Goal: Task Accomplishment & Management: Complete application form

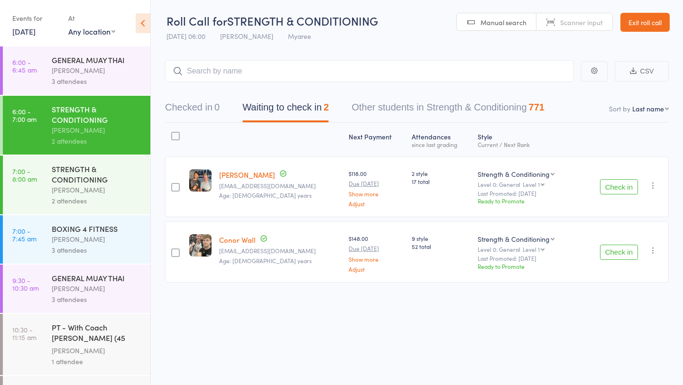
click at [36, 32] on link "[DATE]" at bounding box center [23, 31] width 23 height 10
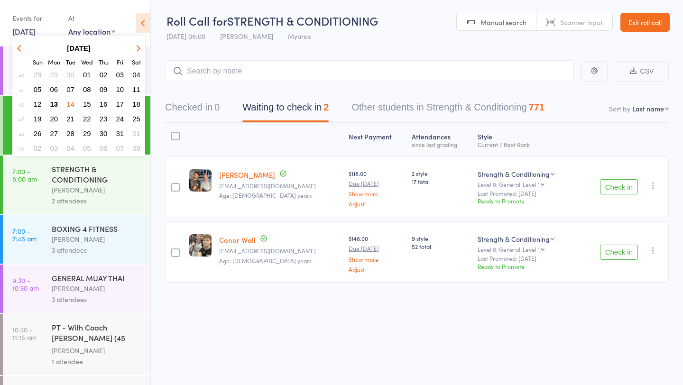
click at [53, 99] on button "13" at bounding box center [54, 104] width 15 height 13
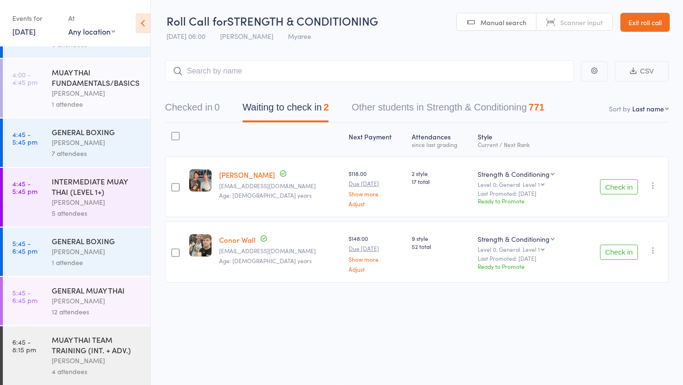
scroll to position [189, 0]
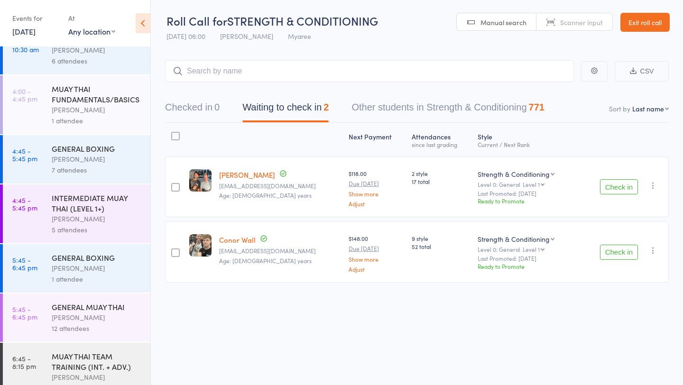
click at [31, 29] on link "[DATE]" at bounding box center [23, 31] width 23 height 10
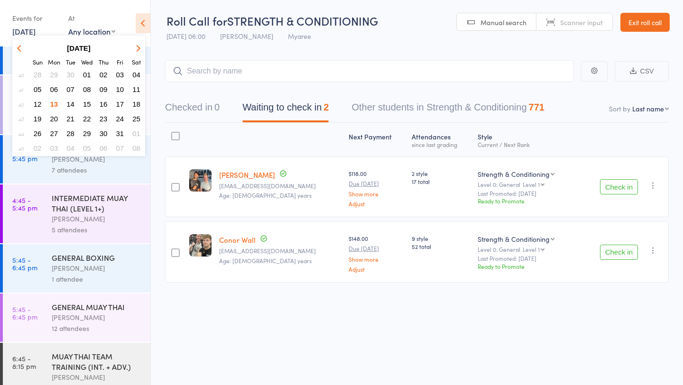
click at [67, 100] on span "14" at bounding box center [70, 104] width 8 height 8
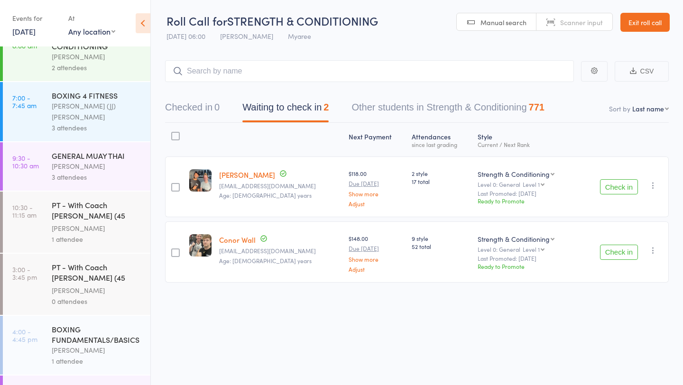
scroll to position [0, 0]
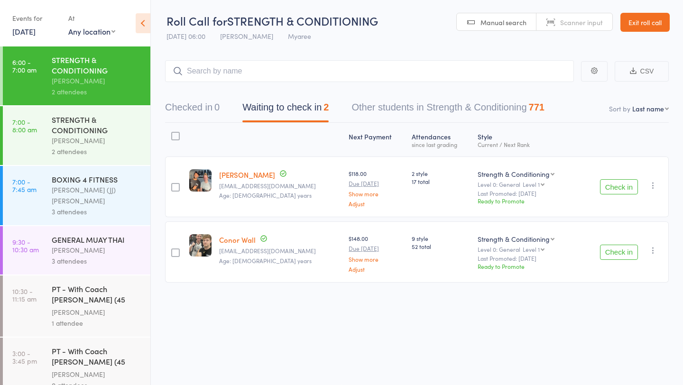
click at [36, 33] on link "[DATE]" at bounding box center [23, 31] width 23 height 10
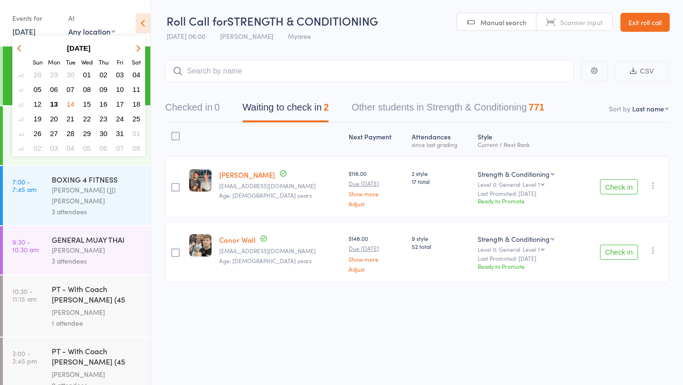
click at [56, 103] on span "13" at bounding box center [54, 104] width 8 height 8
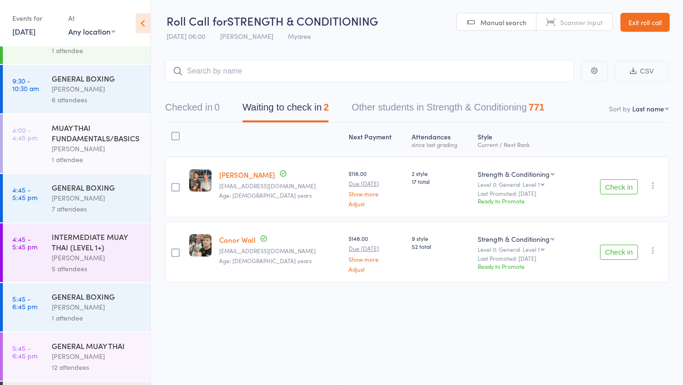
scroll to position [153, 0]
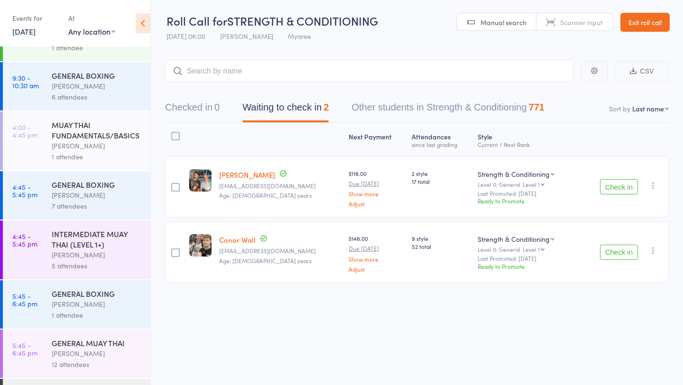
click at [92, 147] on div "[PERSON_NAME]" at bounding box center [97, 145] width 91 height 11
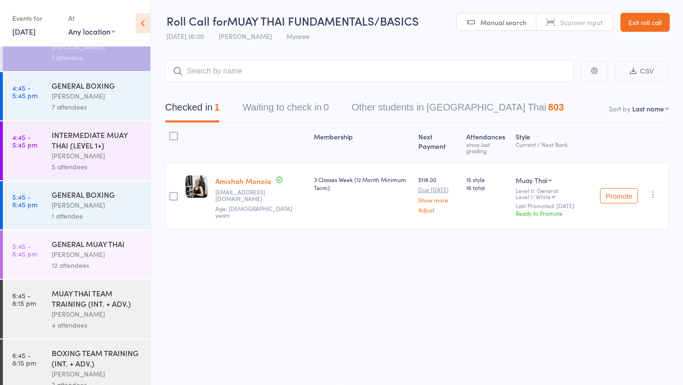
scroll to position [253, 0]
click at [94, 100] on div "[PERSON_NAME]" at bounding box center [97, 95] width 91 height 11
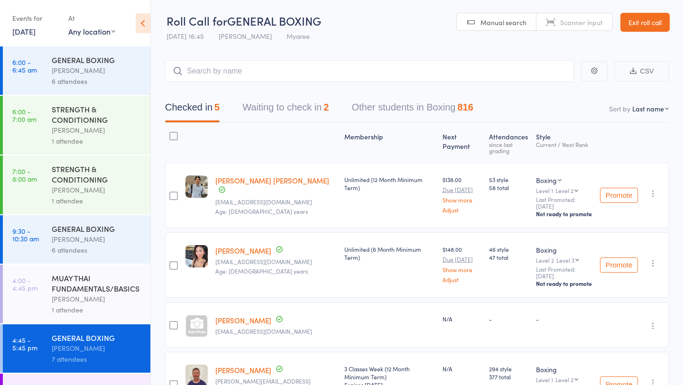
scroll to position [270, 0]
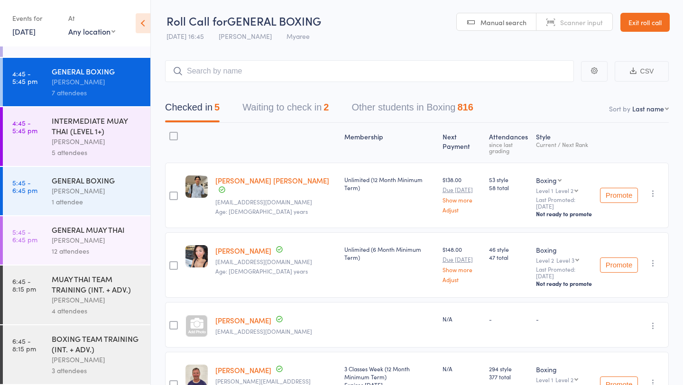
click at [319, 110] on button "Waiting to check in 2" at bounding box center [285, 109] width 86 height 25
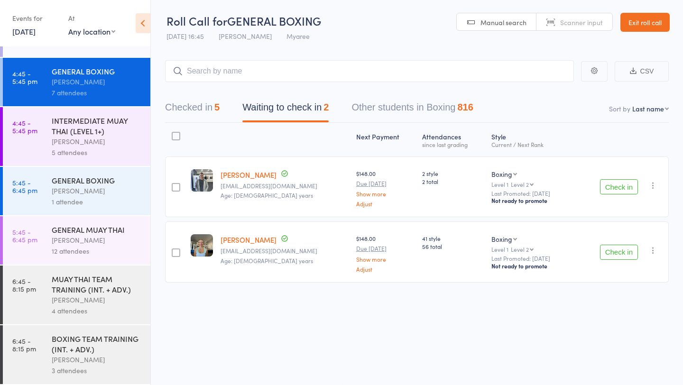
click at [614, 185] on button "Check in" at bounding box center [619, 186] width 38 height 15
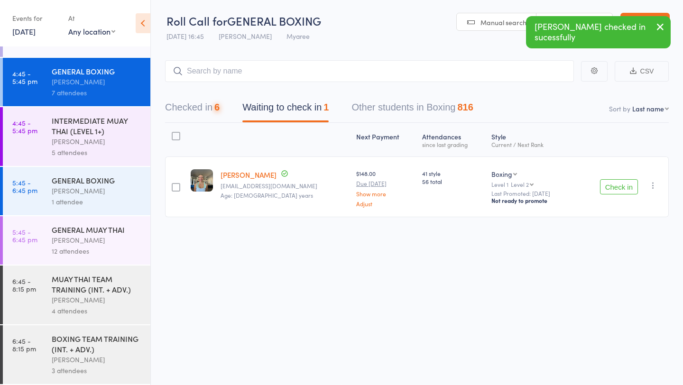
click at [614, 186] on button "Check in" at bounding box center [619, 186] width 38 height 15
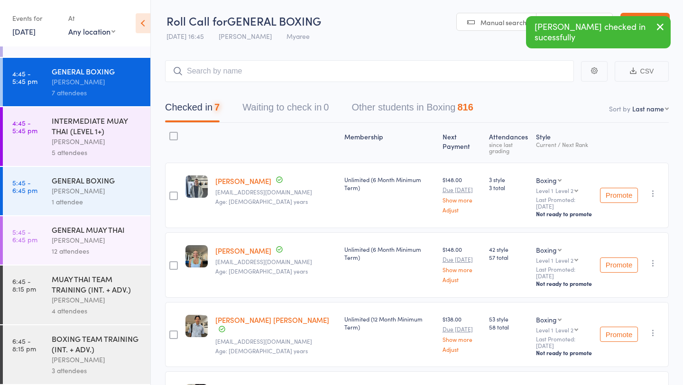
click at [109, 138] on div "[PERSON_NAME]" at bounding box center [97, 141] width 91 height 11
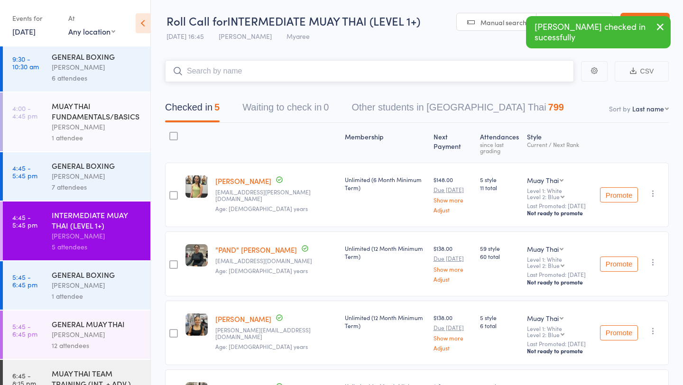
scroll to position [270, 0]
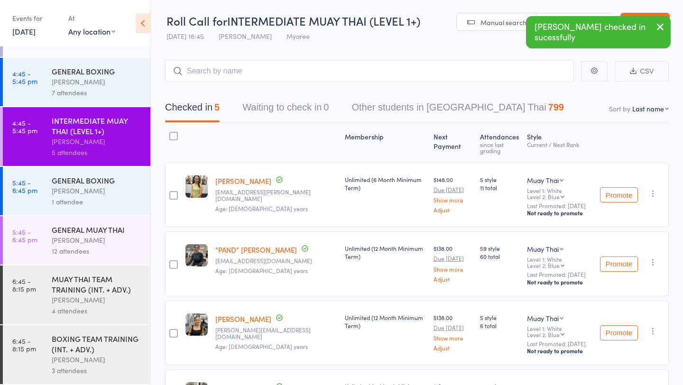
click at [86, 196] on div "1 attendee" at bounding box center [97, 201] width 91 height 11
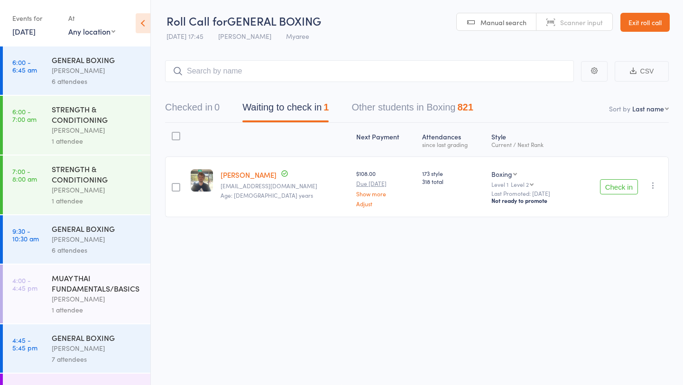
click at [243, 72] on input "search" at bounding box center [369, 71] width 409 height 22
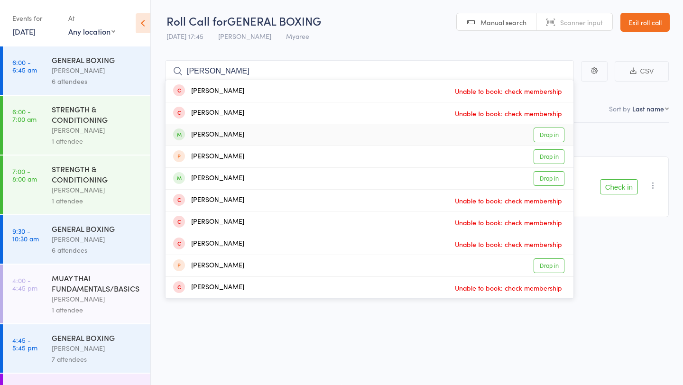
type input "[PERSON_NAME]"
click at [543, 135] on link "Drop in" at bounding box center [548, 135] width 31 height 15
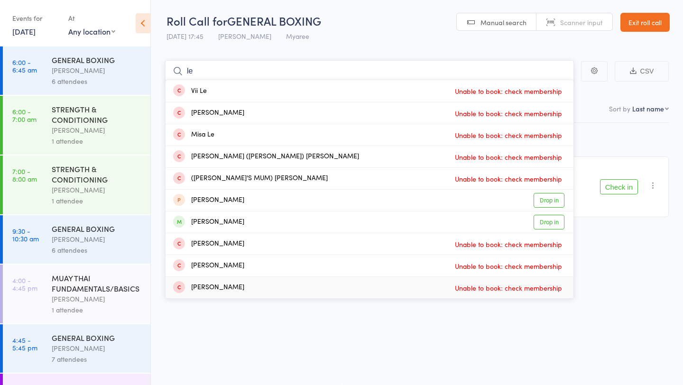
type input "l"
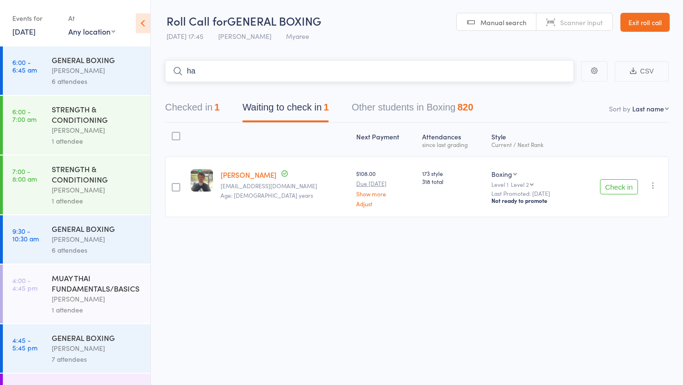
type input "h"
click at [613, 185] on button "Check in" at bounding box center [619, 186] width 38 height 15
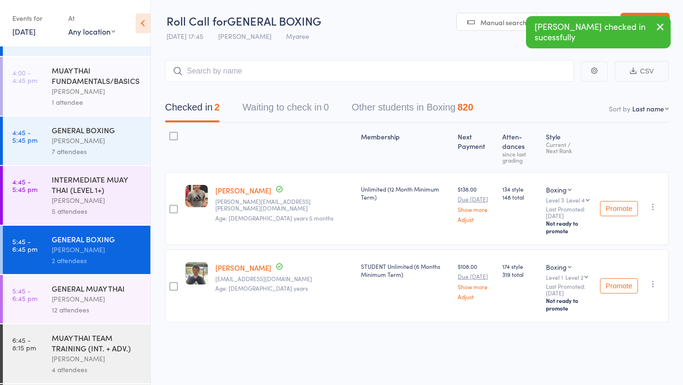
scroll to position [270, 0]
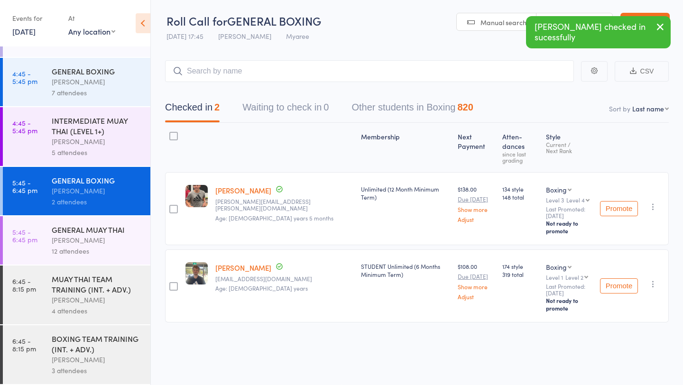
click at [86, 232] on div "GENERAL MUAY THAI" at bounding box center [97, 229] width 91 height 10
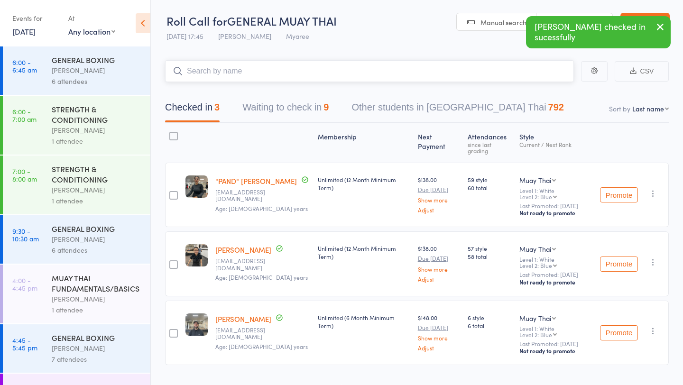
click at [301, 115] on button "Waiting to check in 9" at bounding box center [285, 109] width 86 height 25
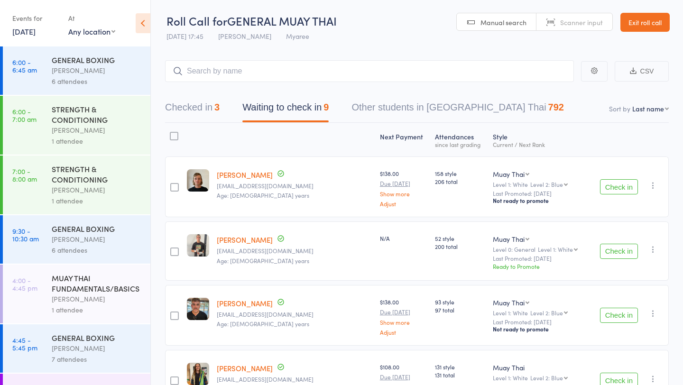
click at [626, 186] on button "Check in" at bounding box center [619, 186] width 38 height 15
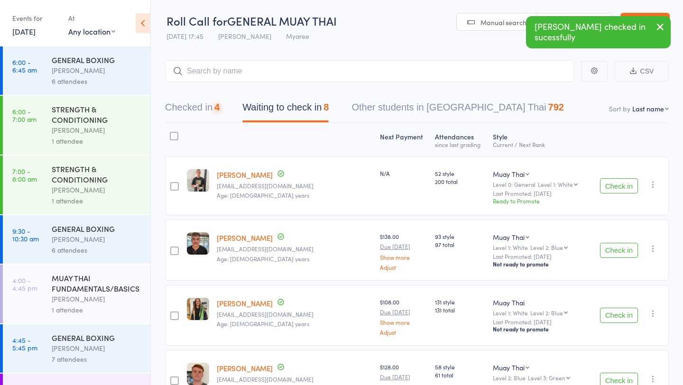
click at [623, 182] on button "Check in" at bounding box center [619, 185] width 38 height 15
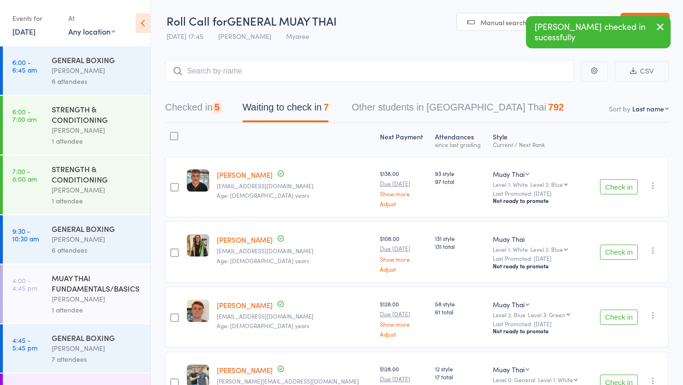
click at [623, 182] on button "Check in" at bounding box center [619, 186] width 38 height 15
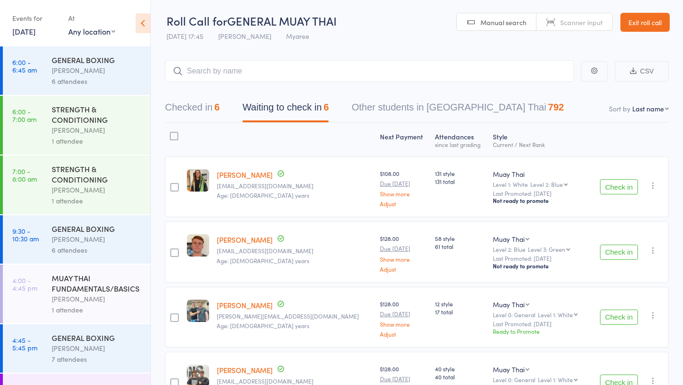
click at [623, 182] on button "Check in" at bounding box center [619, 186] width 38 height 15
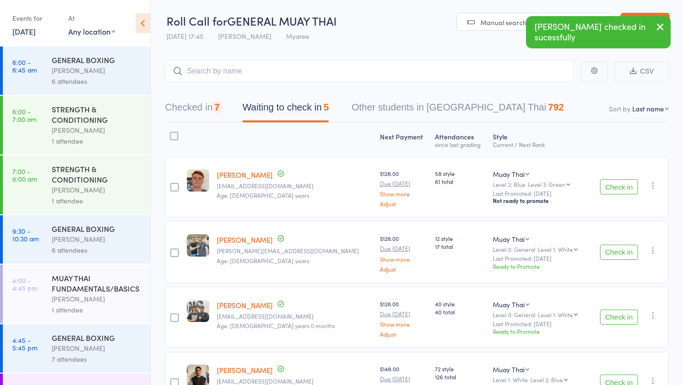
click at [623, 182] on button "Check in" at bounding box center [619, 186] width 38 height 15
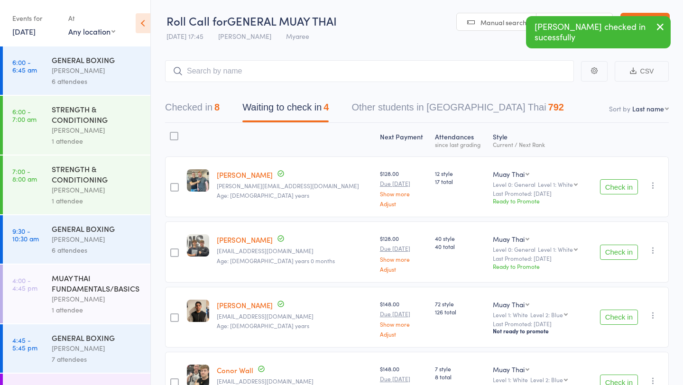
click at [623, 182] on button "Check in" at bounding box center [619, 186] width 38 height 15
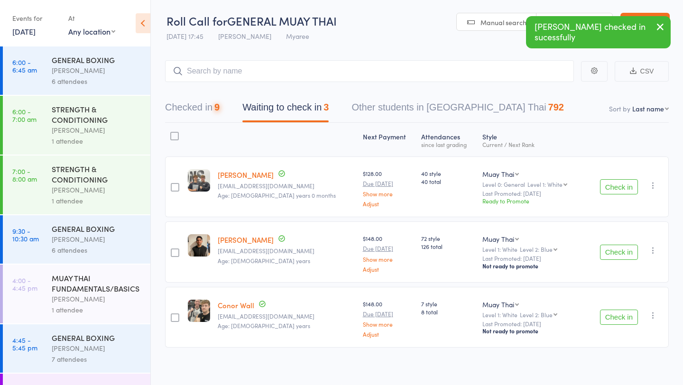
click at [623, 182] on button "Check in" at bounding box center [619, 186] width 38 height 15
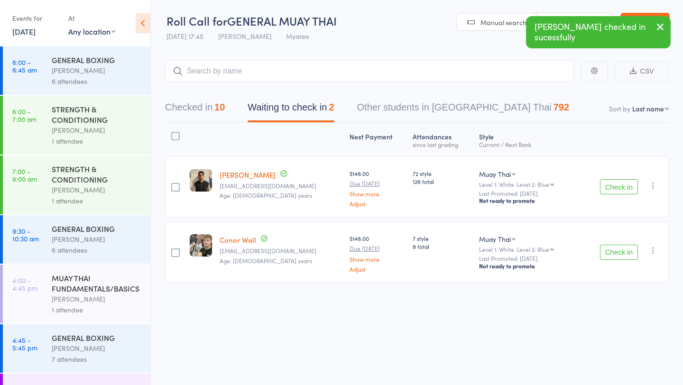
click at [623, 182] on button "Check in" at bounding box center [619, 186] width 38 height 15
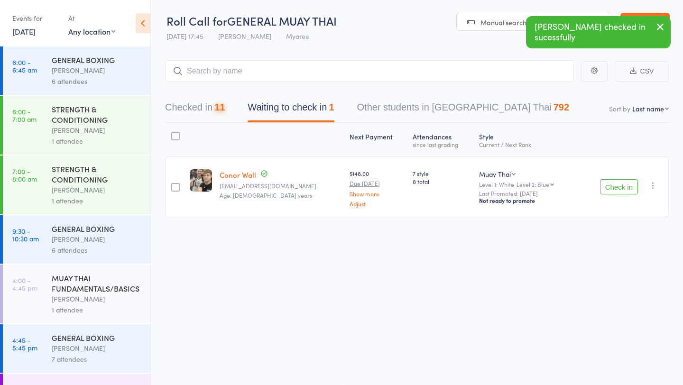
click at [623, 182] on button "Check in" at bounding box center [619, 186] width 38 height 15
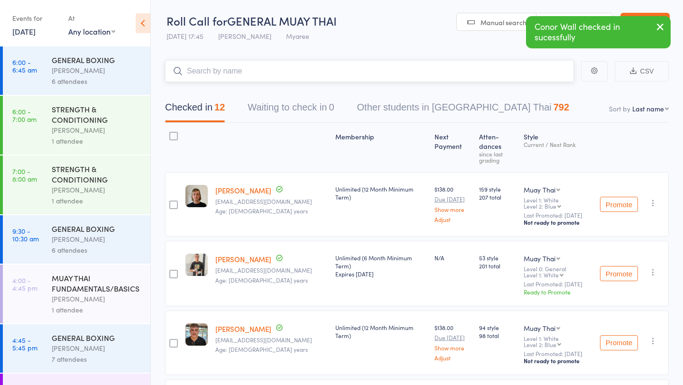
click at [292, 76] on input "search" at bounding box center [369, 71] width 409 height 22
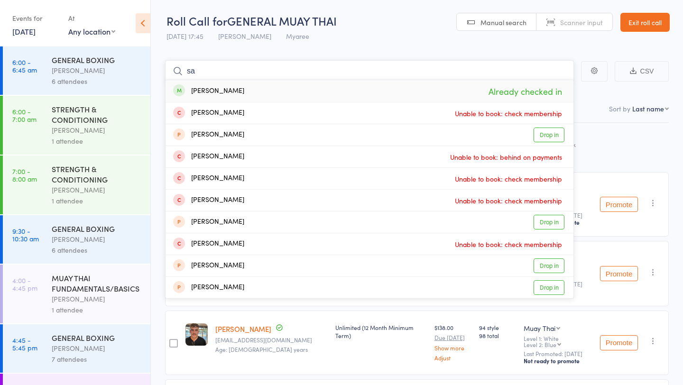
type input "s"
type input "r"
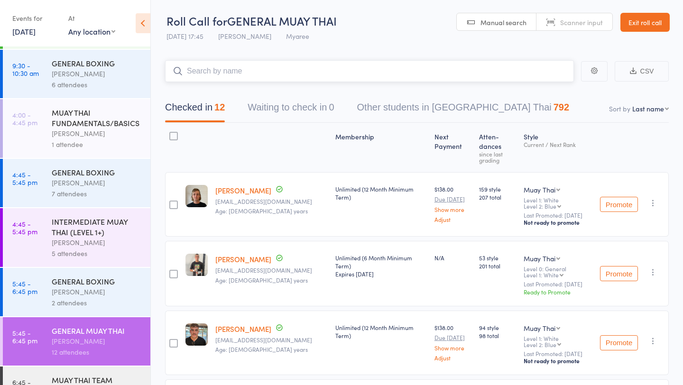
scroll to position [270, 0]
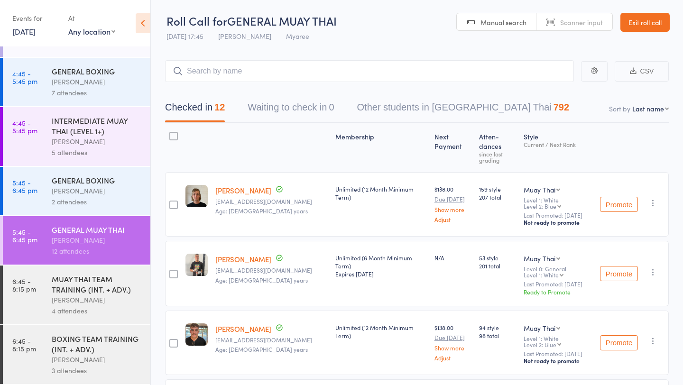
click at [82, 295] on div "[PERSON_NAME]" at bounding box center [97, 299] width 91 height 11
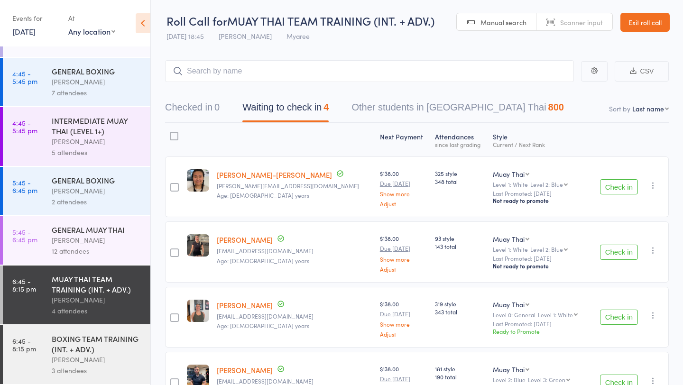
scroll to position [69, 0]
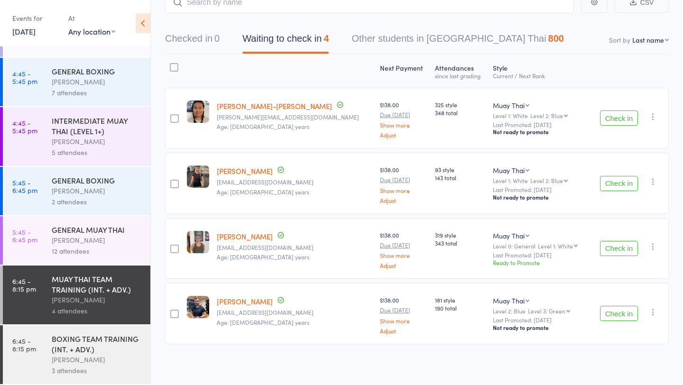
click at [610, 311] on button "Check in" at bounding box center [619, 313] width 38 height 15
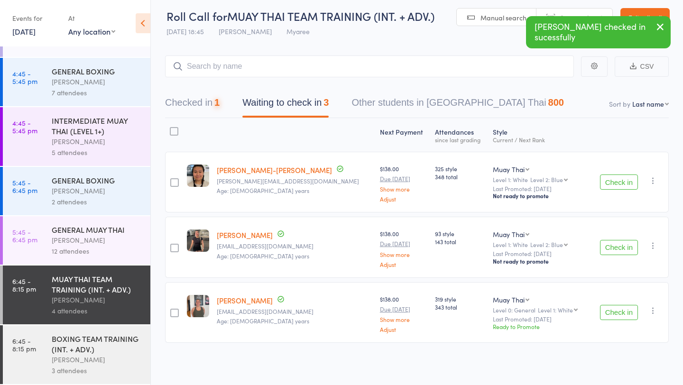
scroll to position [4, 0]
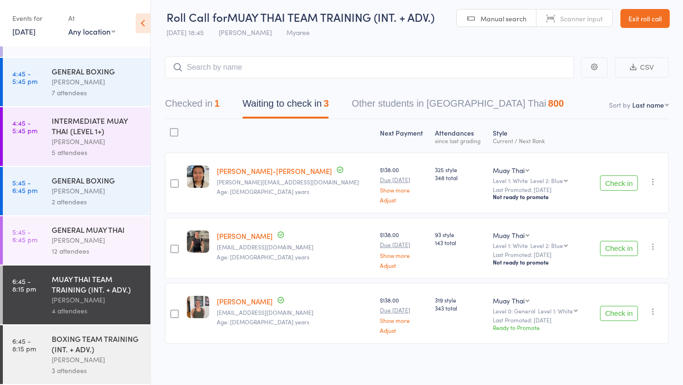
click at [613, 176] on button "Check in" at bounding box center [619, 182] width 38 height 15
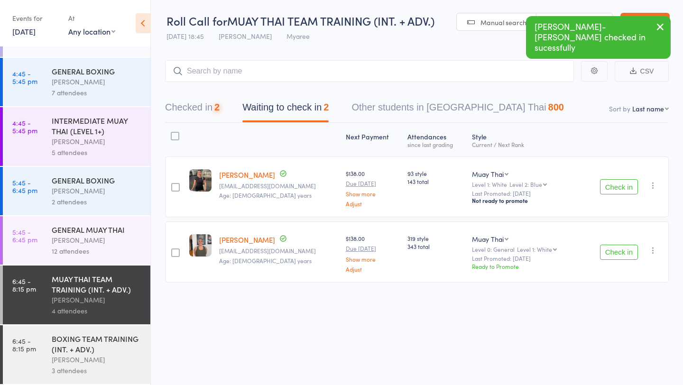
click at [614, 179] on button "Check in" at bounding box center [619, 186] width 38 height 15
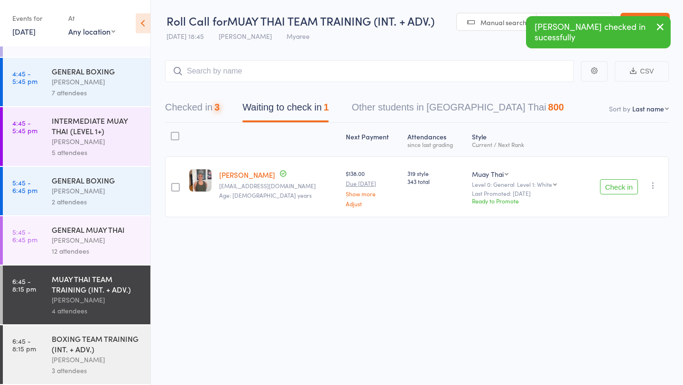
click at [614, 179] on button "Check in" at bounding box center [619, 186] width 38 height 15
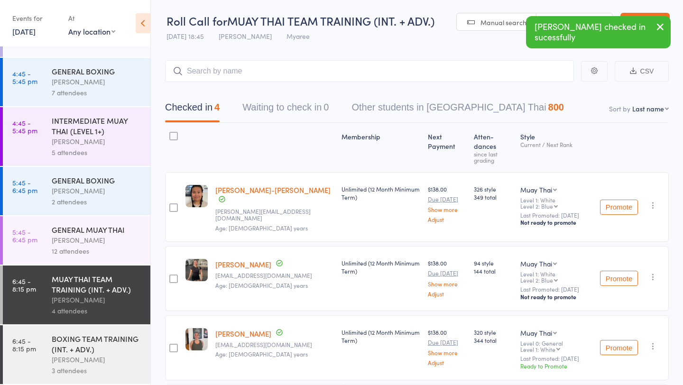
click at [94, 345] on div "BOXING TEAM TRAINING (INT. + ADV.)" at bounding box center [97, 343] width 91 height 21
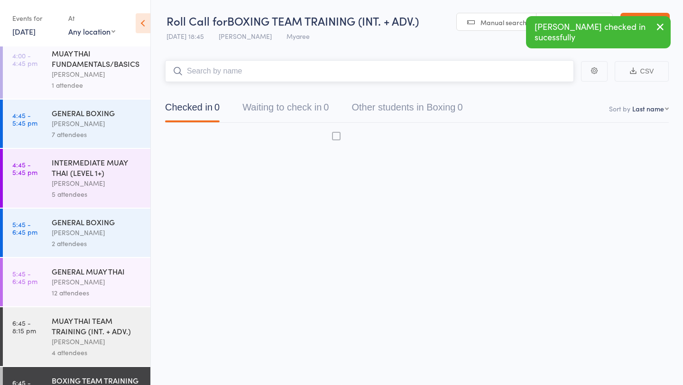
scroll to position [270, 0]
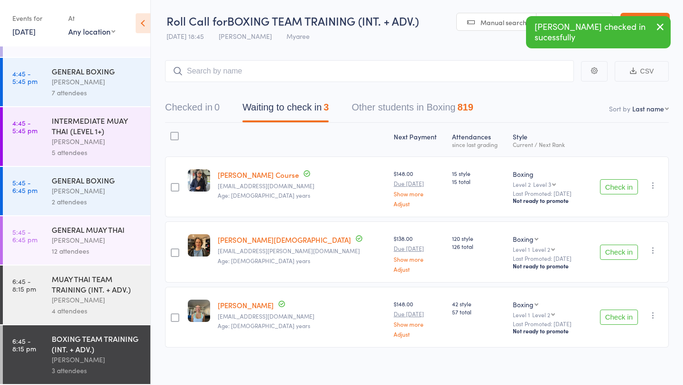
click at [606, 184] on button "Check in" at bounding box center [619, 186] width 38 height 15
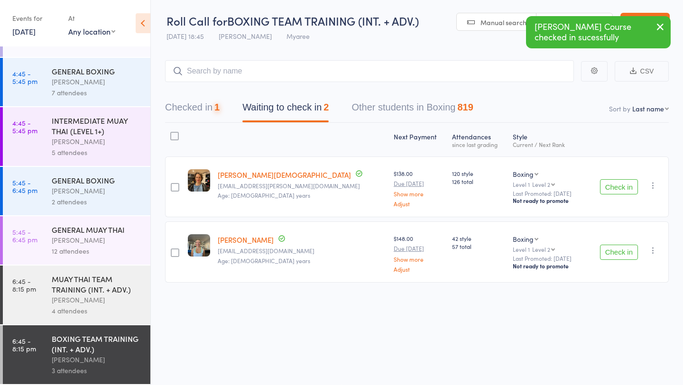
click at [627, 257] on button "Check in" at bounding box center [619, 252] width 38 height 15
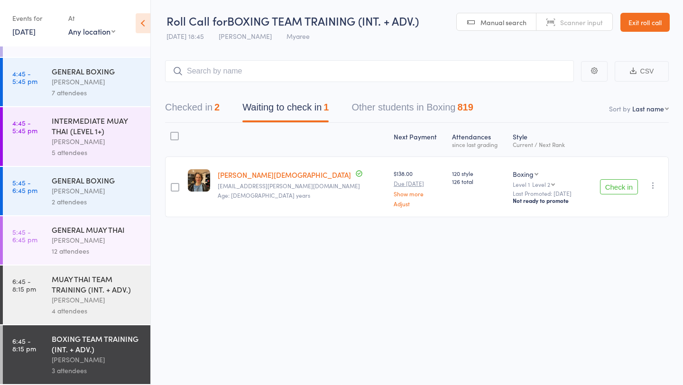
click at [614, 189] on button "Check in" at bounding box center [619, 186] width 38 height 15
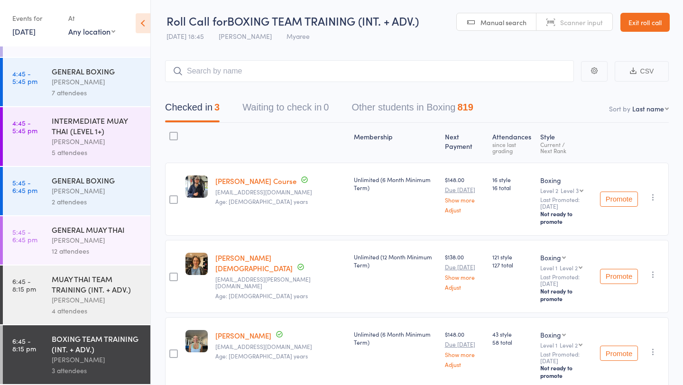
scroll to position [4, 0]
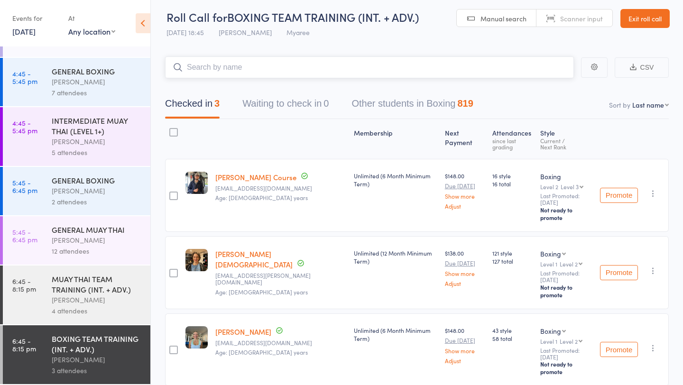
click at [231, 72] on input "search" at bounding box center [369, 67] width 409 height 22
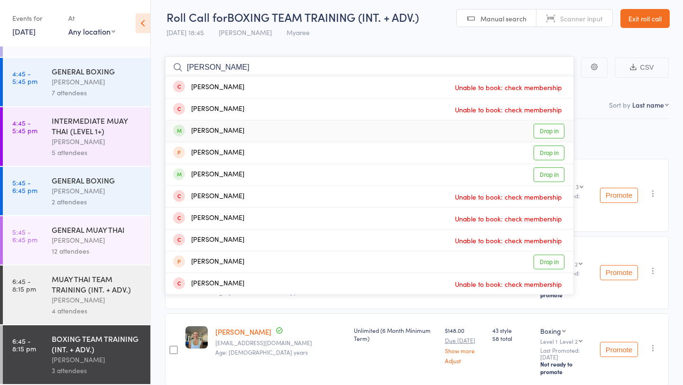
type input "[PERSON_NAME]"
click at [550, 134] on link "Drop in" at bounding box center [548, 131] width 31 height 15
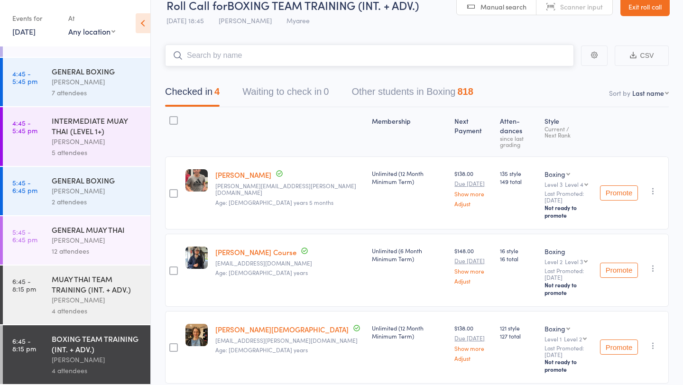
scroll to position [0, 0]
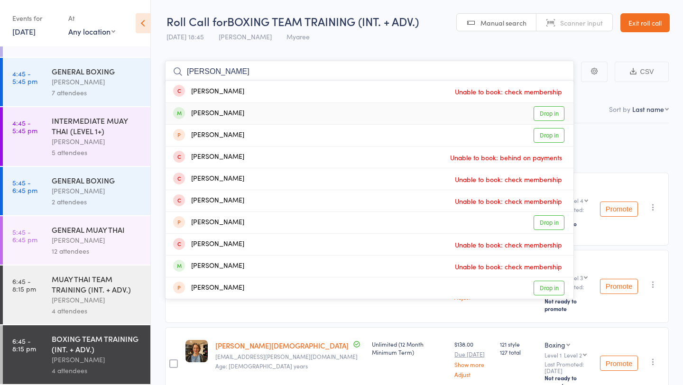
type input "[PERSON_NAME]"
click at [543, 112] on link "Drop in" at bounding box center [548, 113] width 31 height 15
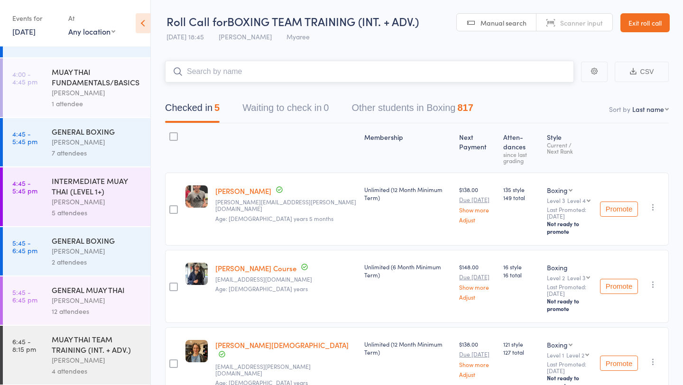
scroll to position [270, 0]
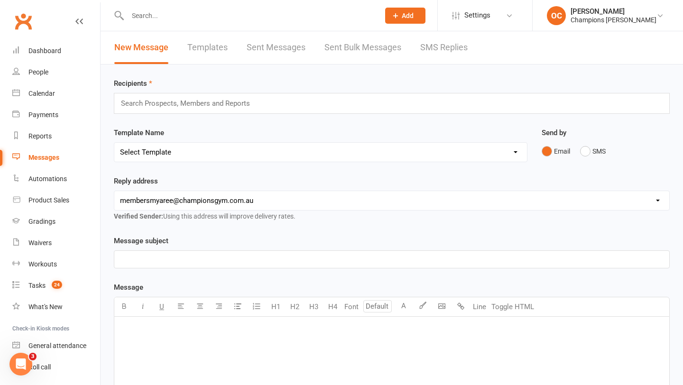
click at [413, 17] on span "Add" at bounding box center [407, 16] width 12 height 8
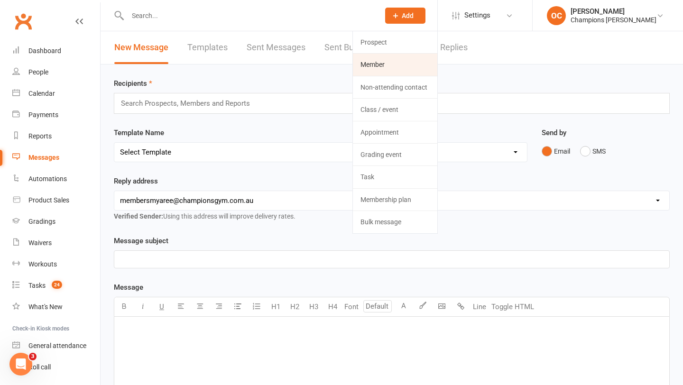
click at [405, 61] on link "Member" at bounding box center [395, 65] width 84 height 22
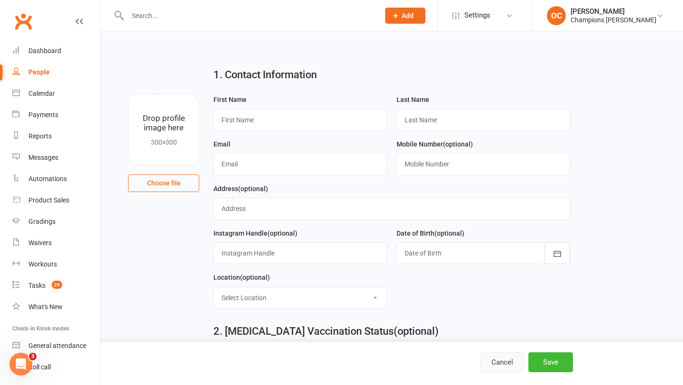
click at [501, 361] on button "Cancel" at bounding box center [502, 362] width 44 height 20
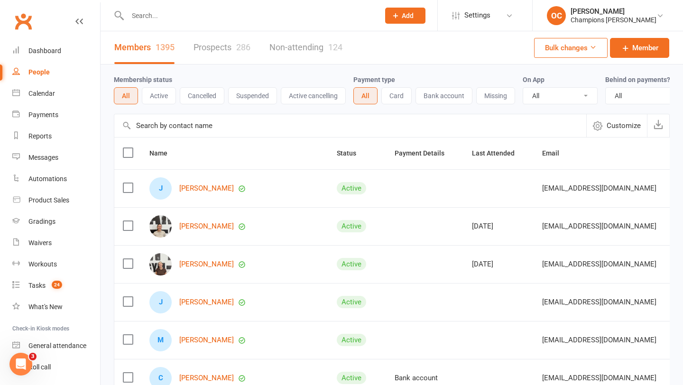
click at [252, 15] on input "text" at bounding box center [249, 15] width 248 height 13
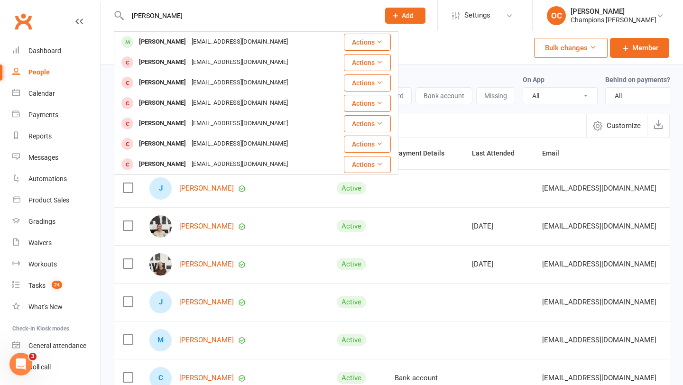
type input "josh harr"
click at [414, 21] on button "Add" at bounding box center [405, 16] width 40 height 16
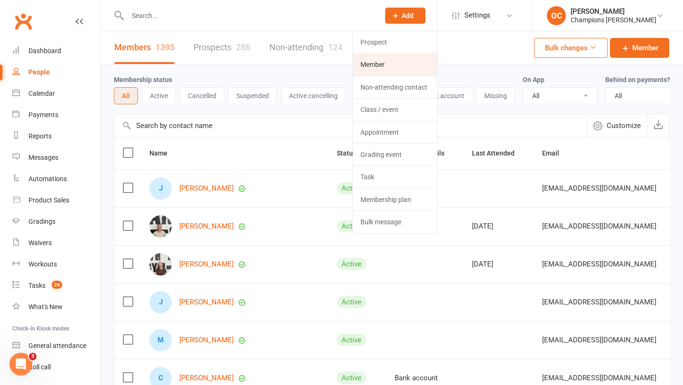
click at [399, 66] on link "Member" at bounding box center [395, 65] width 84 height 22
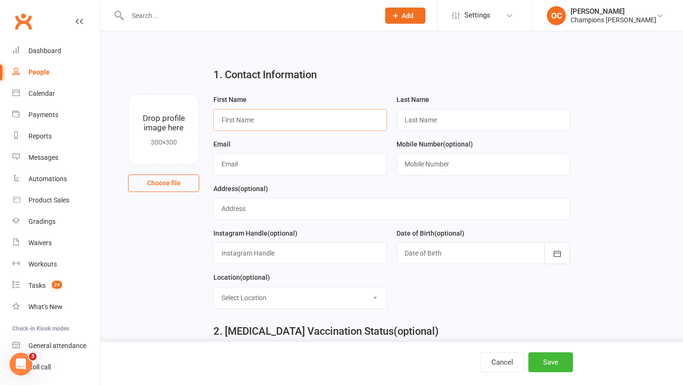
click at [258, 118] on input "text" at bounding box center [299, 120] width 173 height 22
click at [258, 125] on input "text" at bounding box center [299, 120] width 173 height 22
type input "Shane"
click at [414, 126] on input "text" at bounding box center [482, 120] width 173 height 22
type input "Butler"
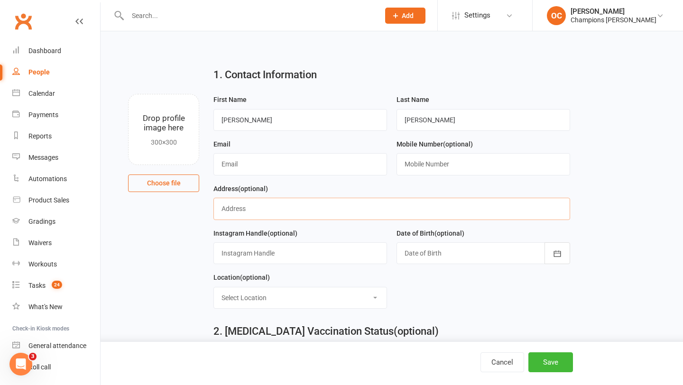
click at [261, 210] on input "text" at bounding box center [391, 209] width 356 height 22
paste input "35A Fortesque Street, East Fremantle"
type input "35A Fortesque Street, East Fremantle"
click at [276, 162] on input "text" at bounding box center [299, 164] width 173 height 22
paste input "shanegb1971@gmail.com"
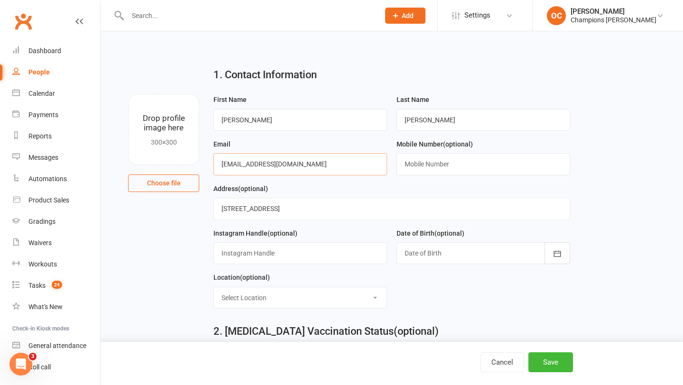
type input "shanegb1971@gmail.com"
click at [432, 170] on input "text" at bounding box center [482, 164] width 173 height 22
paste input "+61459192337"
type input "+61459192337"
click at [473, 254] on div at bounding box center [482, 253] width 173 height 22
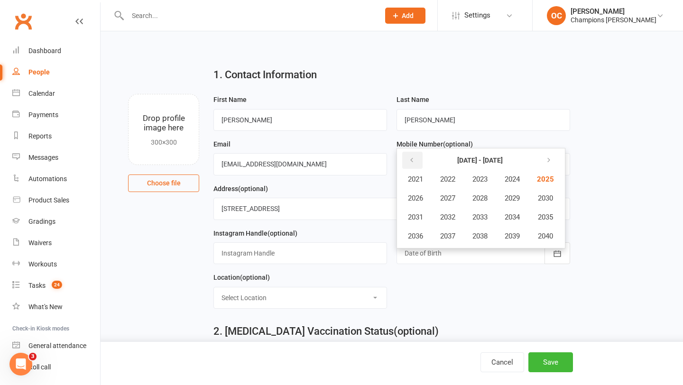
click at [412, 160] on icon "button" at bounding box center [411, 160] width 7 height 8
click at [420, 212] on button "1971" at bounding box center [415, 217] width 31 height 18
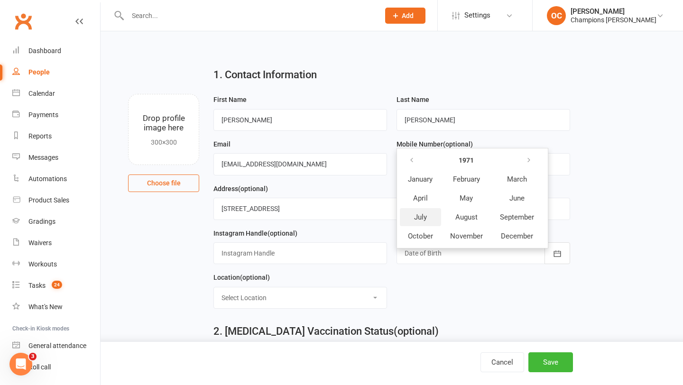
click at [430, 214] on button "July" at bounding box center [420, 217] width 41 height 18
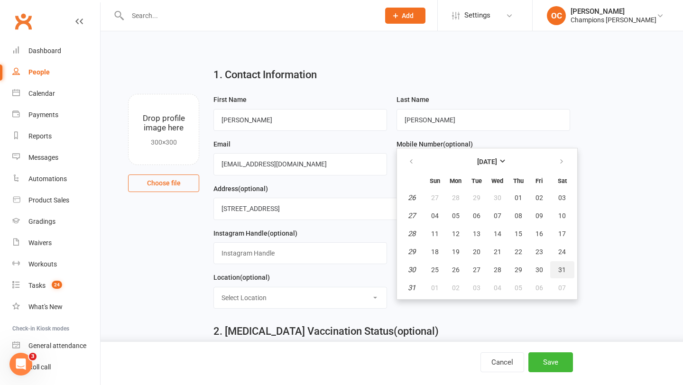
click at [558, 269] on span "31" at bounding box center [562, 270] width 8 height 8
type input "31 Jul 1971"
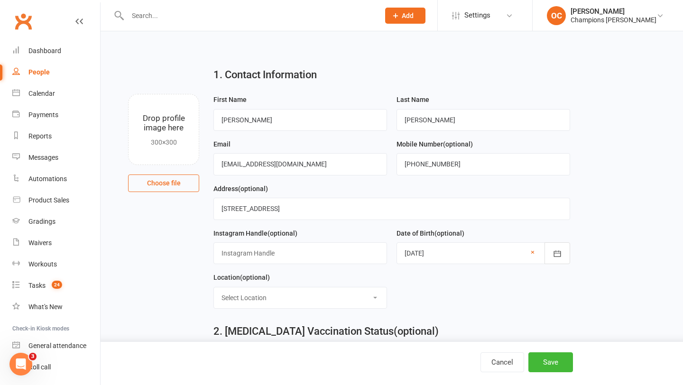
click at [307, 289] on select "Select Location Myaree" at bounding box center [300, 297] width 173 height 21
select select "0"
click at [557, 359] on button "Save" at bounding box center [550, 362] width 45 height 20
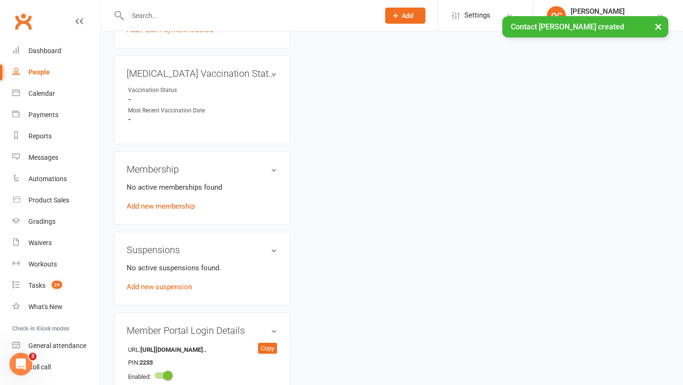
scroll to position [383, 0]
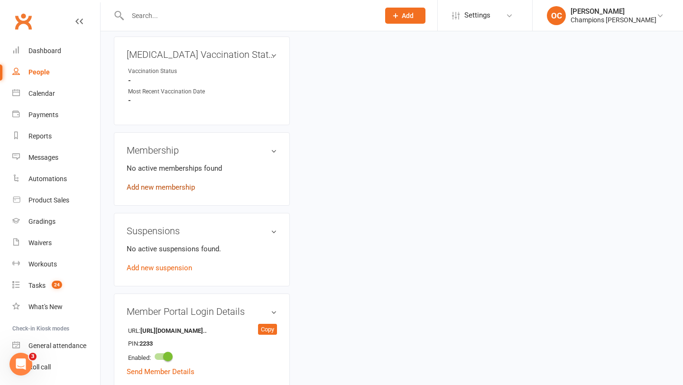
click at [177, 184] on link "Add new membership" at bounding box center [161, 187] width 68 height 9
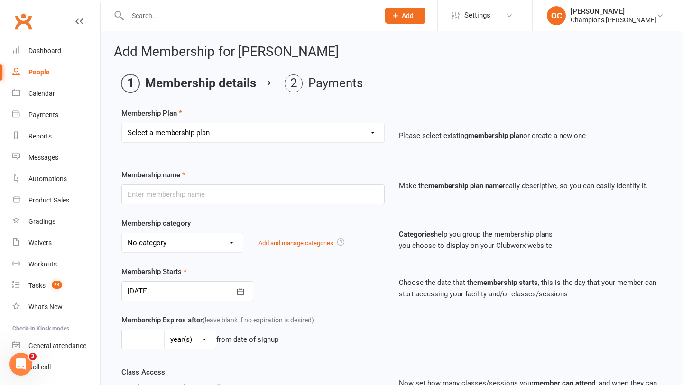
click at [308, 125] on select "Select a membership plan Create new Membership Plan New Starter Program FIFO Ne…" at bounding box center [253, 132] width 262 height 19
select select "2"
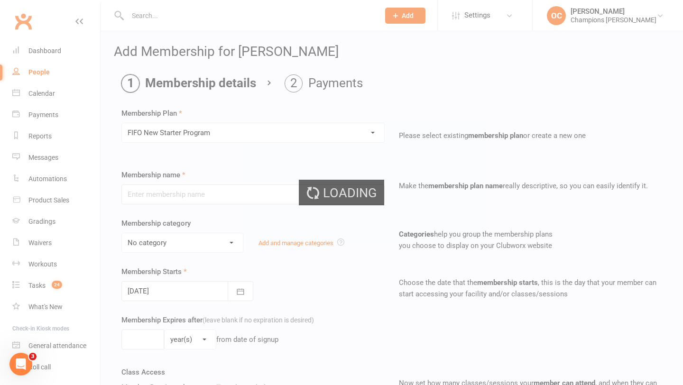
type input "FIFO New Starter Program"
select select "3"
type input "4"
select select "1"
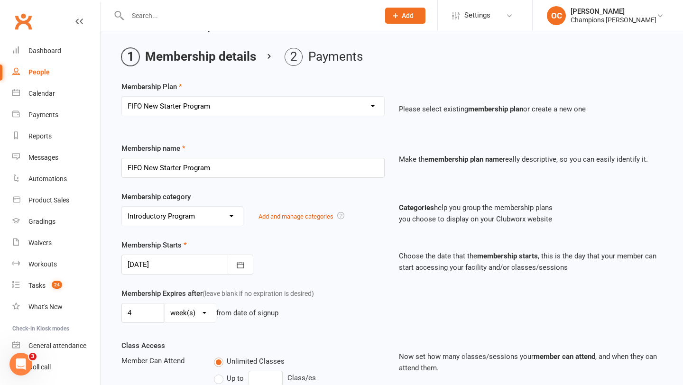
click at [206, 277] on div "Membership Starts 13 Oct 2025 October 2025 Sun Mon Tue Wed Thu Fri Sat 40 28 29…" at bounding box center [391, 263] width 555 height 48
click at [208, 270] on div at bounding box center [187, 265] width 132 height 20
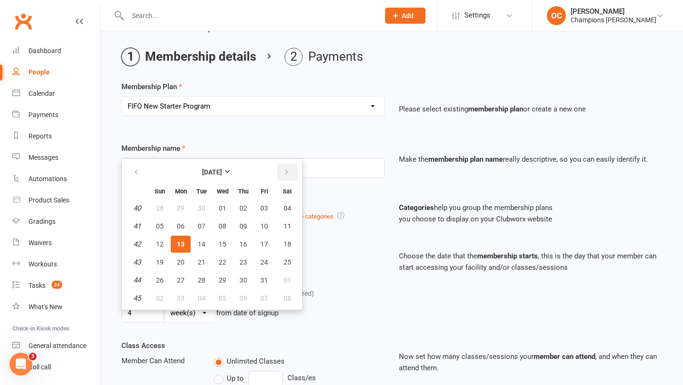
click at [288, 176] on button "button" at bounding box center [287, 172] width 20 height 17
click at [138, 174] on icon "button" at bounding box center [136, 172] width 7 height 8
click at [271, 244] on button "17" at bounding box center [264, 244] width 20 height 17
type input "17 Oct 2025"
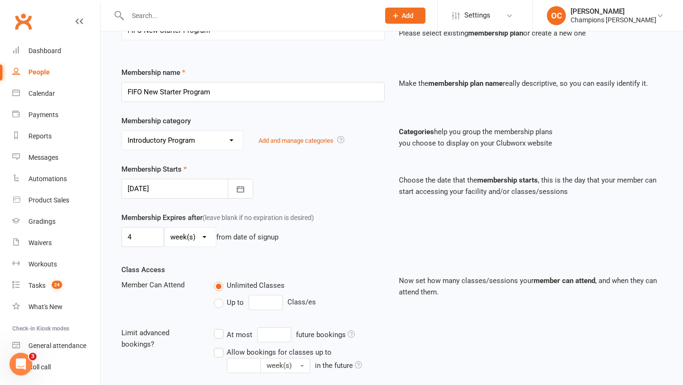
scroll to position [236, 0]
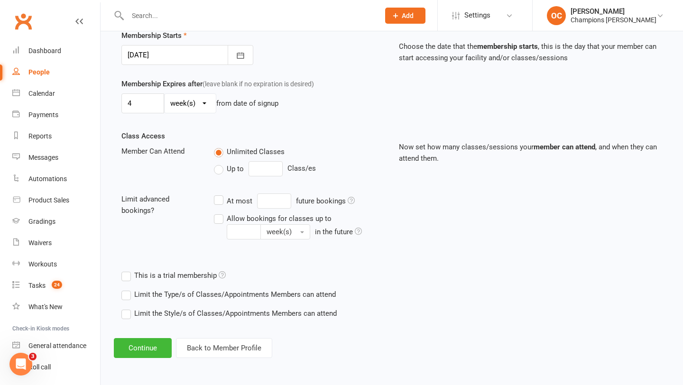
click at [149, 337] on div "Add Membership for Shane Butler Membership details Payments Membership Plan Sel…" at bounding box center [391, 83] width 582 height 576
click at [149, 347] on button "Continue" at bounding box center [143, 348] width 58 height 20
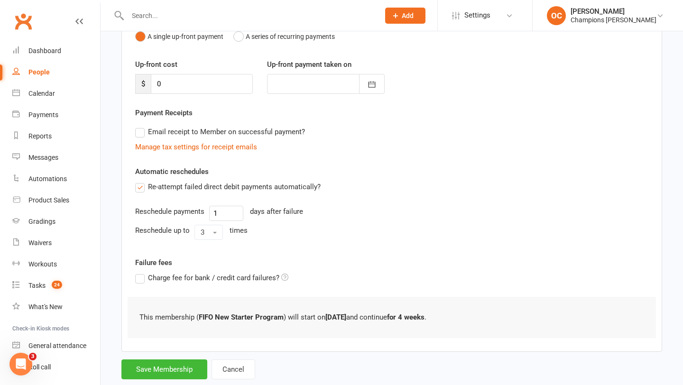
scroll to position [131, 0]
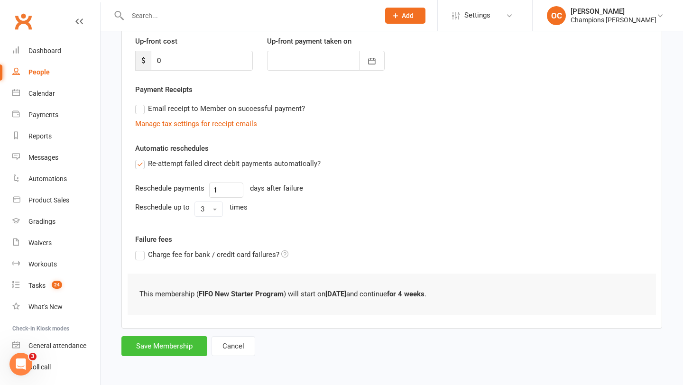
click at [182, 352] on button "Save Membership" at bounding box center [164, 346] width 86 height 20
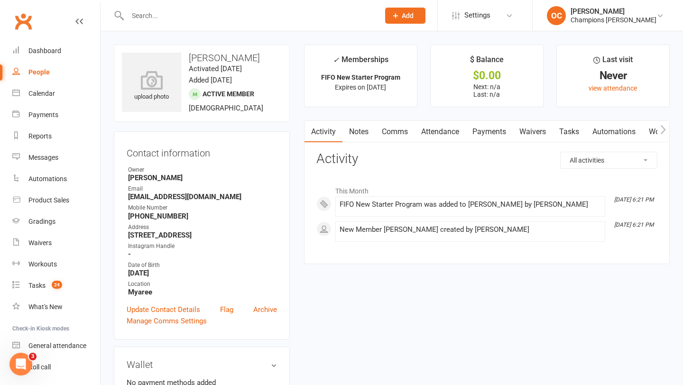
click at [359, 129] on link "Notes" at bounding box center [358, 132] width 33 height 22
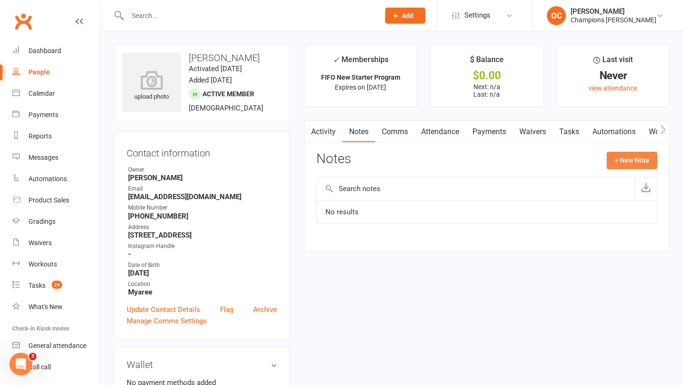
click at [613, 160] on button "+ New Note" at bounding box center [631, 160] width 51 height 17
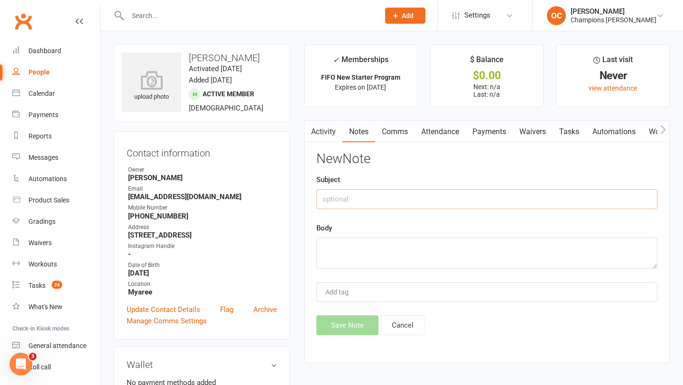
click at [410, 198] on input "text" at bounding box center [486, 199] width 341 height 20
type input "Schedule"
click at [395, 253] on textarea at bounding box center [486, 252] width 341 height 31
paste textarea "Works 9am-5pm when in the office Train whenever the timetable 4 classes minimum"
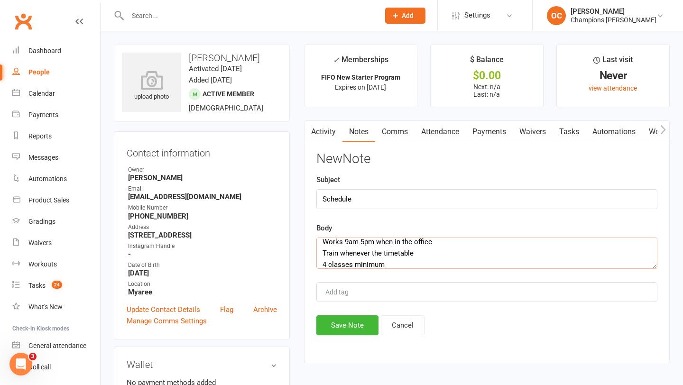
type textarea "Works 9am-5pm when in the office Train whenever the timetable 4 classes minimum"
click at [355, 331] on button "Save Note" at bounding box center [347, 325] width 62 height 20
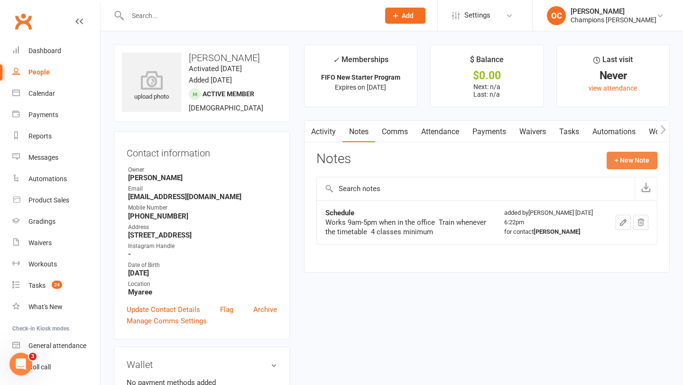
click at [634, 157] on button "+ New Note" at bounding box center [631, 160] width 51 height 17
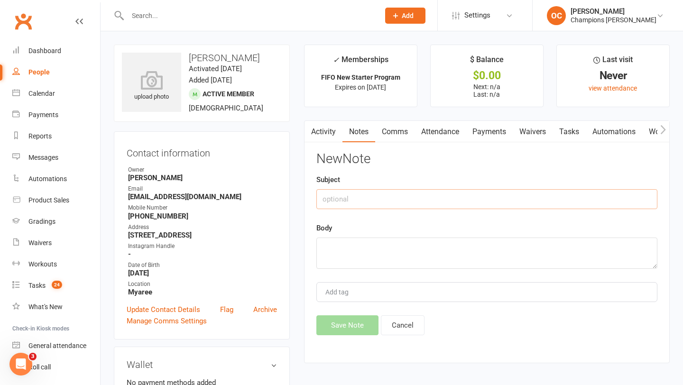
click at [371, 203] on input "text" at bounding box center [486, 199] width 341 height 20
type input "Current"
click at [363, 262] on textarea at bounding box center [486, 252] width 341 height 31
paste textarea "Strength training at home regularly"
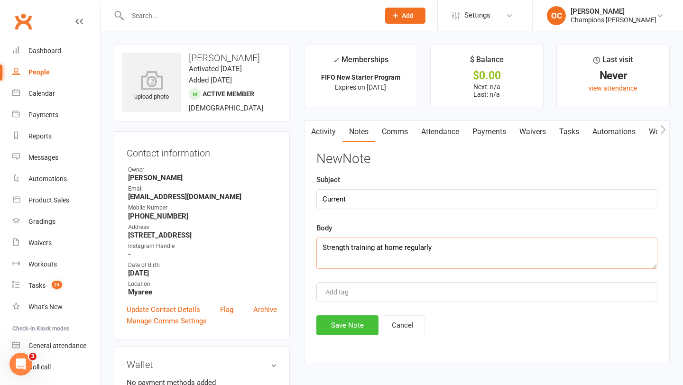
type textarea "Strength training at home regularly"
click at [342, 325] on button "Save Note" at bounding box center [347, 325] width 62 height 20
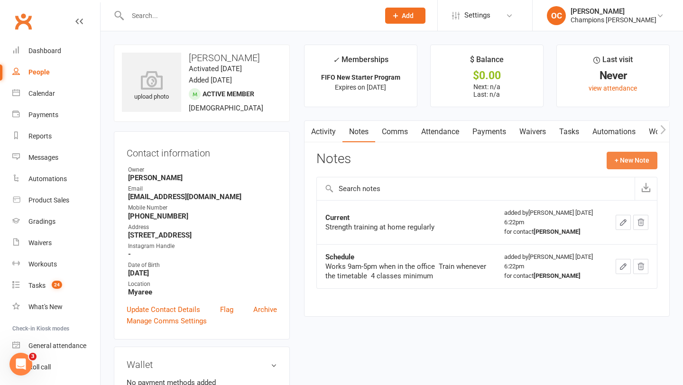
click at [612, 164] on button "+ New Note" at bounding box center [631, 160] width 51 height 17
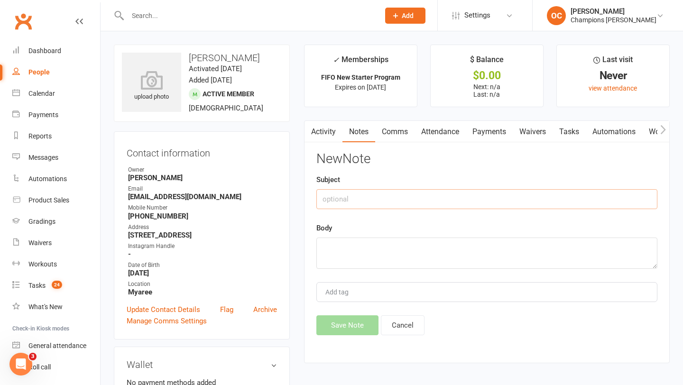
click at [429, 196] on input "text" at bounding box center [486, 199] width 341 height 20
type input "Goals"
click at [418, 251] on textarea at bounding box center [486, 252] width 341 height 31
paste textarea "Goes through cycles of training boxing seriously and switching it up as it beco…"
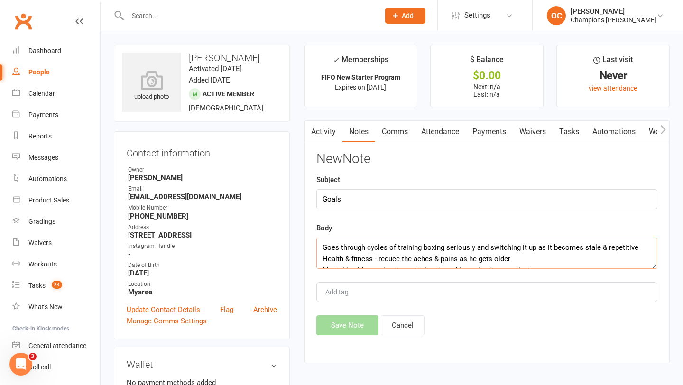
scroll to position [40, 0]
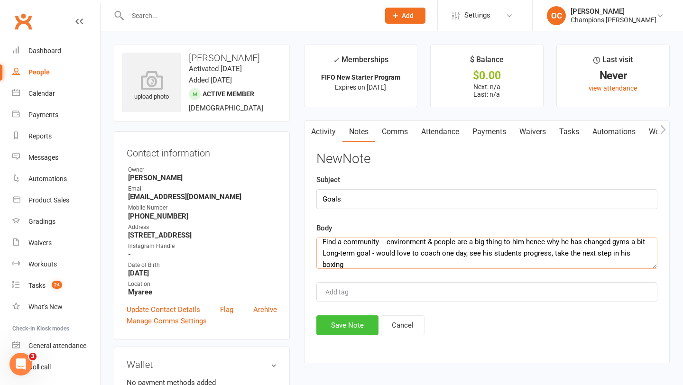
type textarea "Goes through cycles of training boxing seriously and switching it up as it beco…"
click at [368, 324] on button "Save Note" at bounding box center [347, 325] width 62 height 20
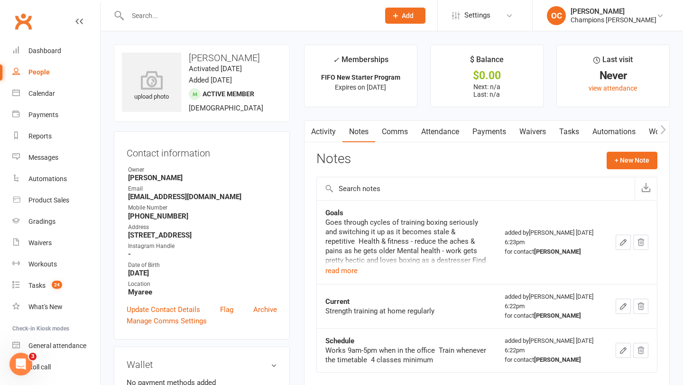
click at [636, 151] on div "Activity Notes Comms Attendance Payments Waivers Tasks Automations Workouts Gra…" at bounding box center [486, 260] width 365 height 280
click at [634, 161] on button "+ New Note" at bounding box center [631, 160] width 51 height 17
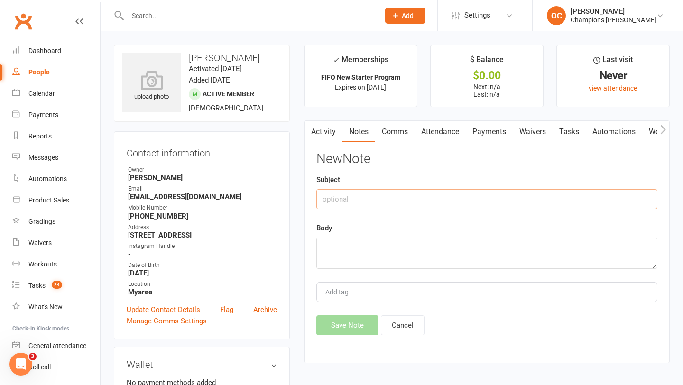
click at [443, 200] on input "text" at bounding box center [486, 199] width 341 height 20
type input "Past"
click at [416, 246] on textarea at bounding box center [486, 252] width 341 height 31
paste textarea "Boxing on & off for many years"
type textarea "Boxing on & off for many years"
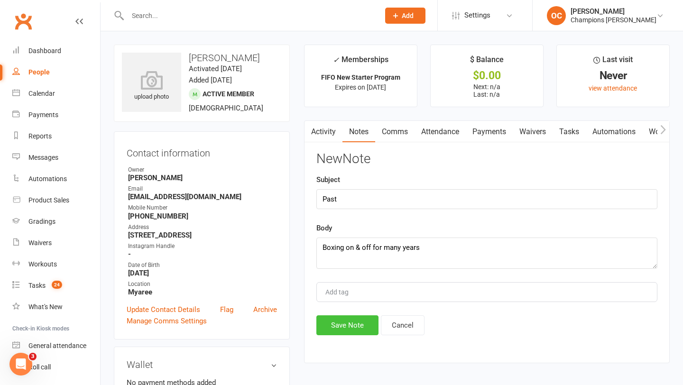
click at [360, 323] on button "Save Note" at bounding box center [347, 325] width 62 height 20
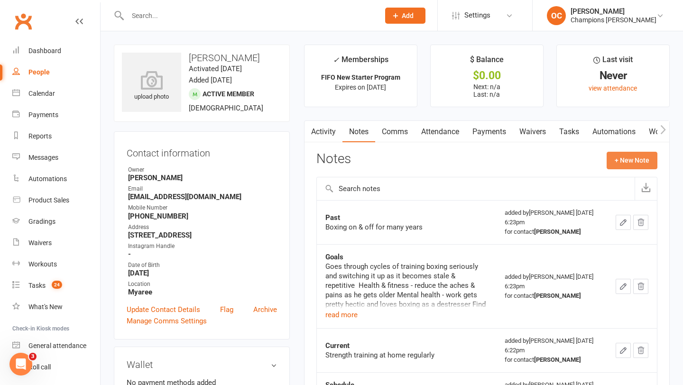
click at [611, 155] on button "+ New Note" at bounding box center [631, 160] width 51 height 17
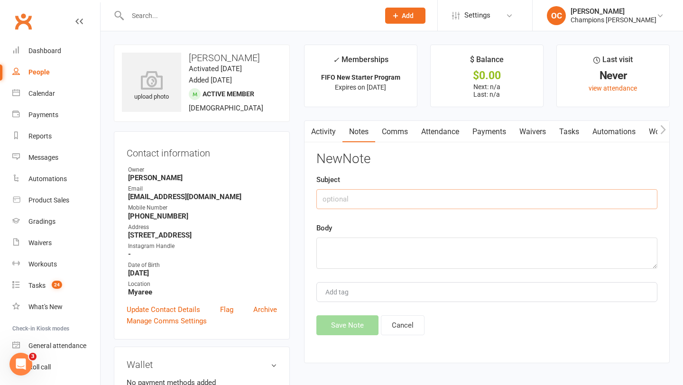
click at [461, 193] on input "text" at bounding box center [486, 199] width 341 height 20
type input "Info"
click at [435, 251] on textarea at bounding box center [486, 252] width 341 height 31
paste textarea "In his 50’s Rio Tinto - FIFO 1 week on, 1 week off"
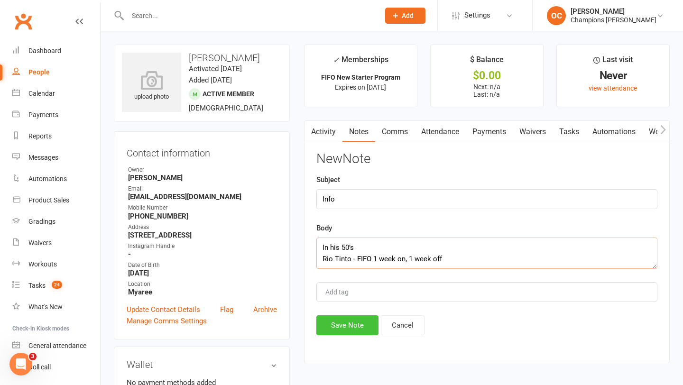
type textarea "In his 50’s Rio Tinto - FIFO 1 week on, 1 week off"
click at [372, 320] on button "Save Note" at bounding box center [347, 325] width 62 height 20
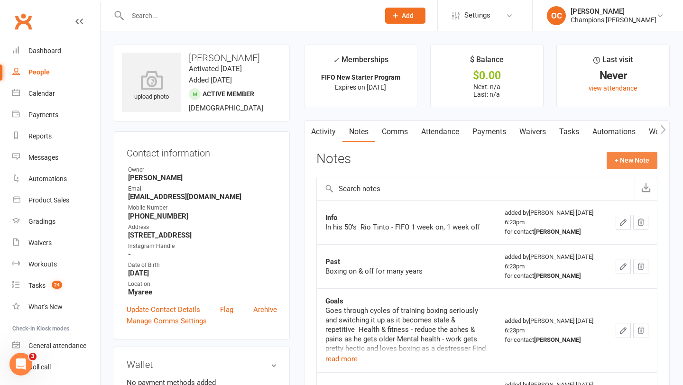
click at [613, 162] on button "+ New Note" at bounding box center [631, 160] width 51 height 17
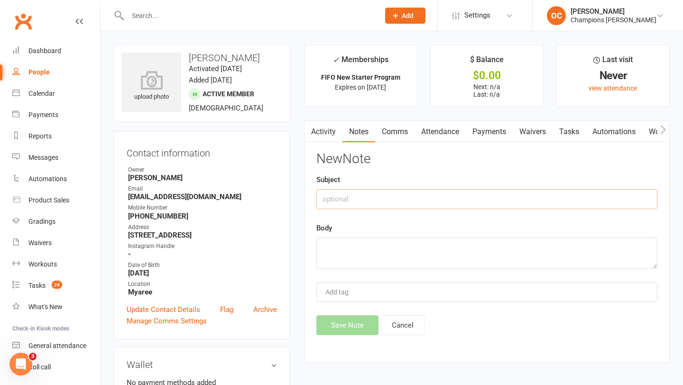
click at [403, 193] on input "text" at bounding box center [486, 199] width 341 height 20
type input "Why Now?"
click at [376, 266] on textarea at bounding box center [486, 252] width 341 height 31
paste textarea "Has been doing at-home bag work and misses having a club"
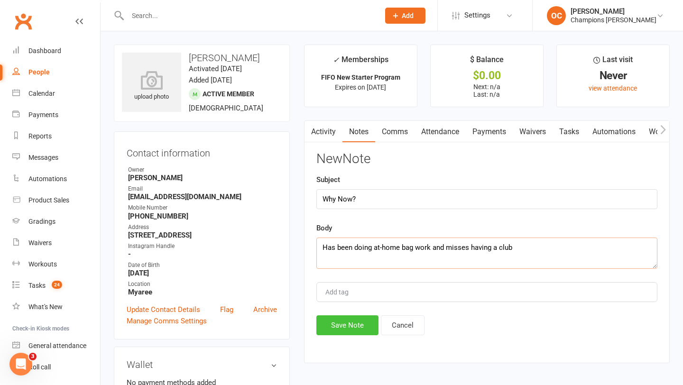
type textarea "Has been doing at-home bag work and misses having a club"
click at [341, 328] on button "Save Note" at bounding box center [347, 325] width 62 height 20
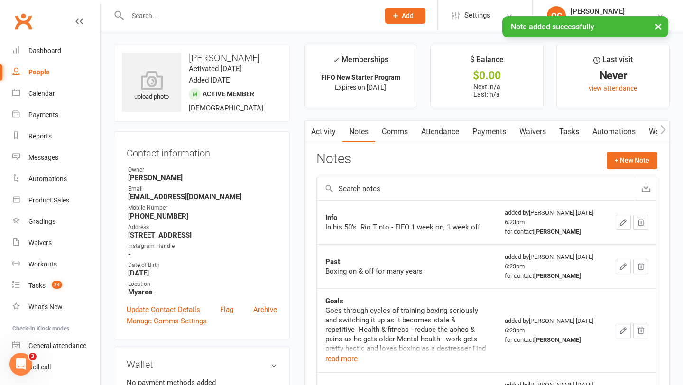
click at [401, 134] on link "Comms" at bounding box center [394, 132] width 39 height 22
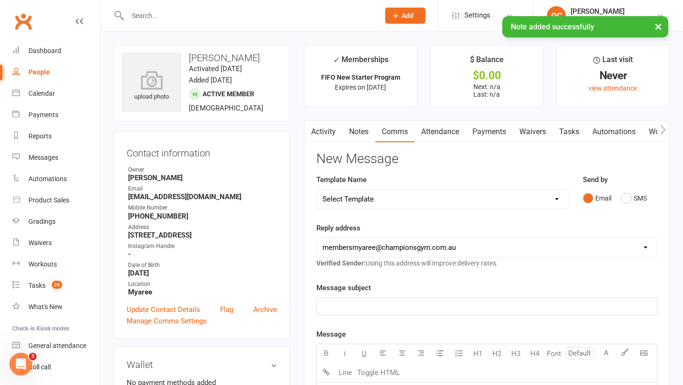
click at [542, 200] on select "Select Template [Email] A. First Timer Trial [Email] CG Class Pass - Email to P…" at bounding box center [442, 199] width 251 height 19
select select "14"
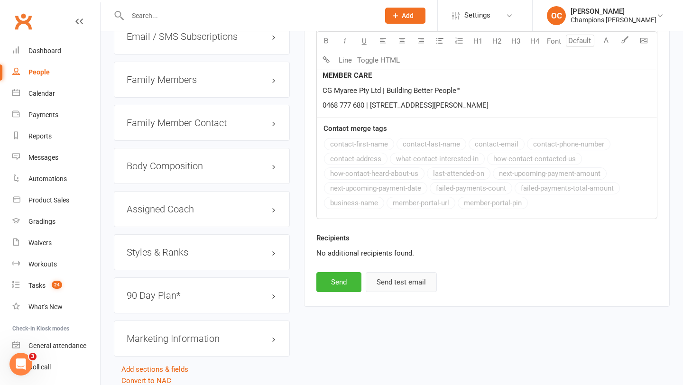
scroll to position [837, 0]
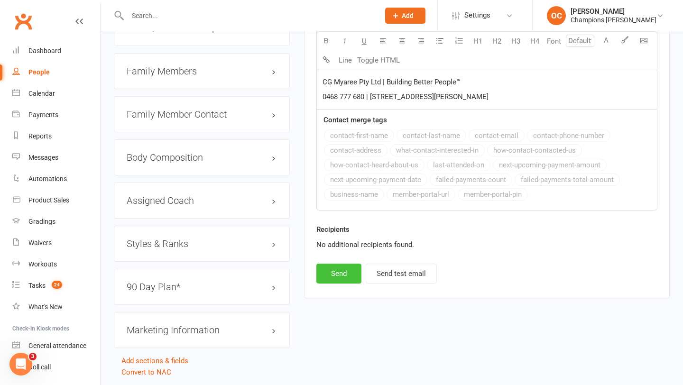
click at [337, 277] on button "Send" at bounding box center [338, 274] width 45 height 20
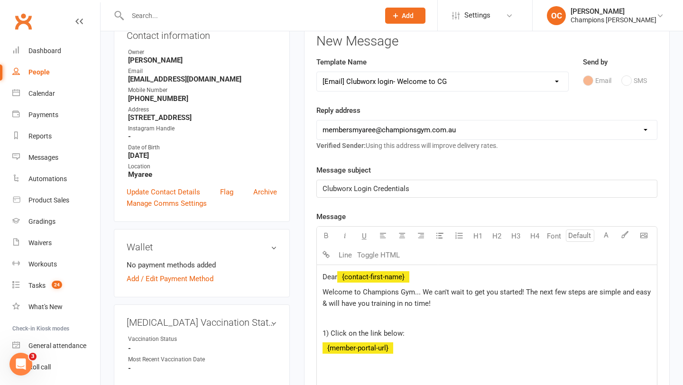
scroll to position [0, 0]
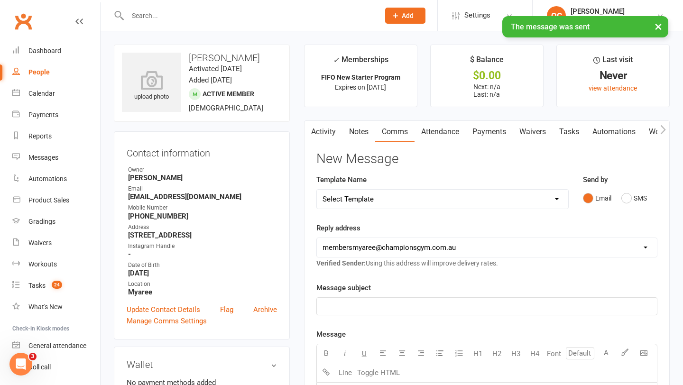
click at [413, 200] on select "Select Template [Email] A. First Timer Trial [Email] CG Class Pass - Email to P…" at bounding box center [442, 199] width 251 height 19
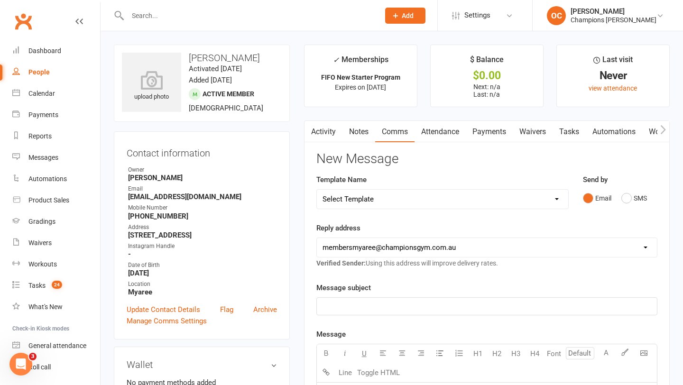
select select "16"
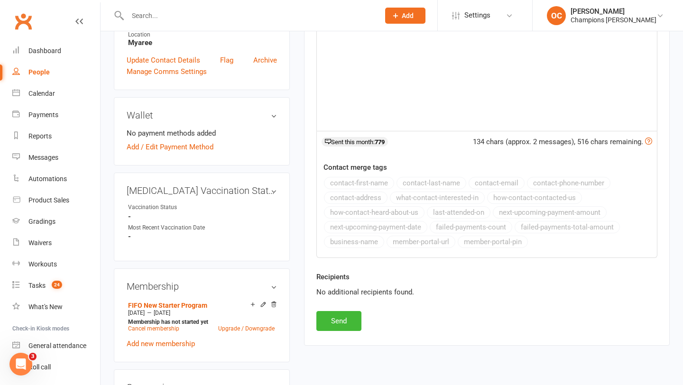
scroll to position [287, 0]
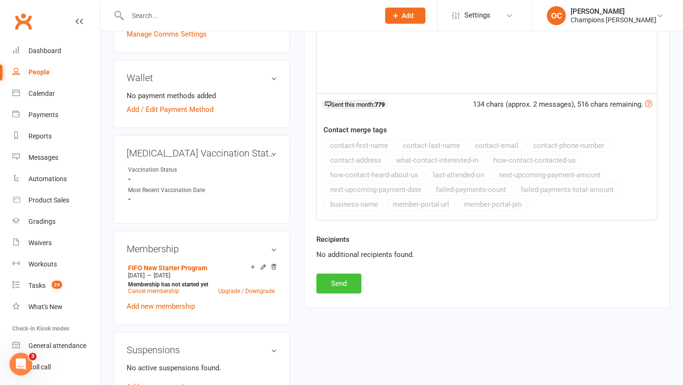
click at [345, 284] on button "Send" at bounding box center [338, 283] width 45 height 20
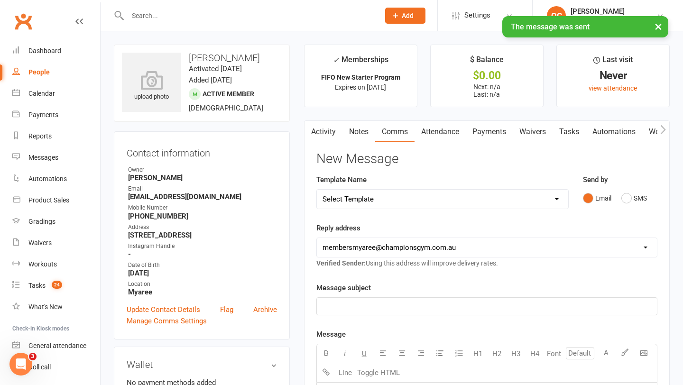
click at [397, 194] on select "Select Template [Email] A. First Timer Trial [Email] CG Class Pass - Email to P…" at bounding box center [442, 199] width 251 height 19
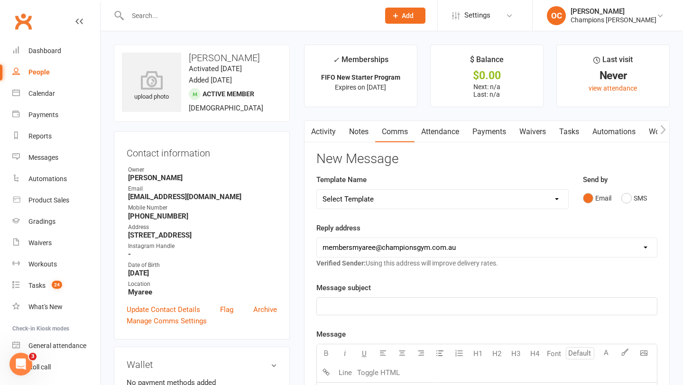
select select "48"
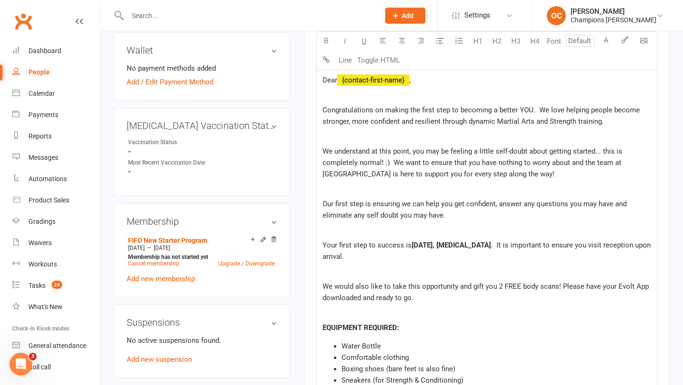
scroll to position [313, 0]
click at [440, 246] on span "Thursday, XXXXX" at bounding box center [450, 246] width 79 height 9
click at [456, 246] on span ". It is important to ensure you visit reception upon arrival." at bounding box center [479, 252] width 315 height 20
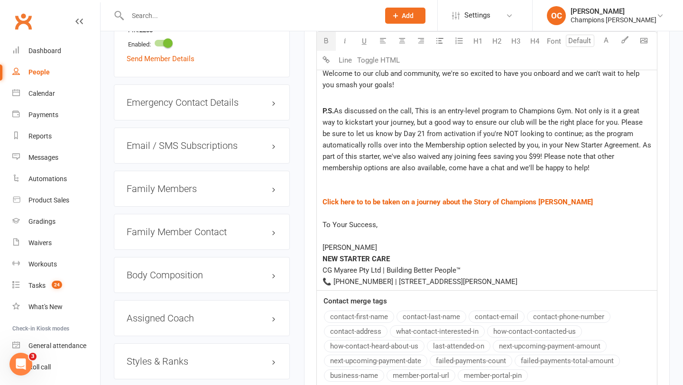
scroll to position [832, 0]
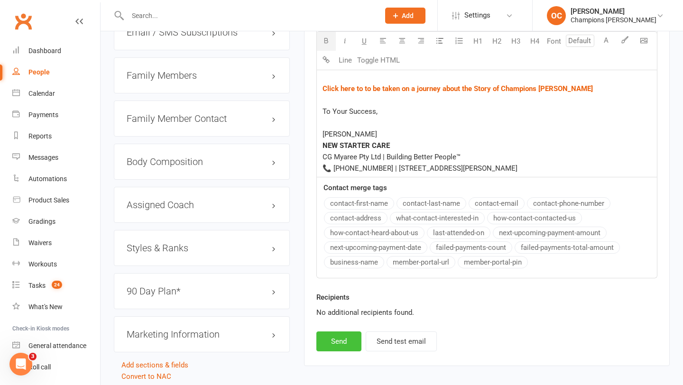
click at [347, 349] on button "Send" at bounding box center [338, 341] width 45 height 20
select select
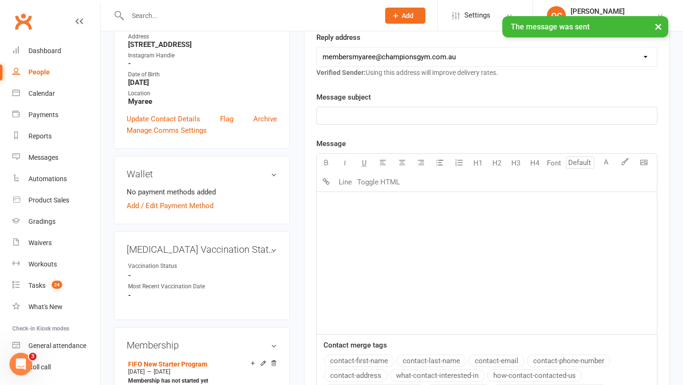
scroll to position [0, 0]
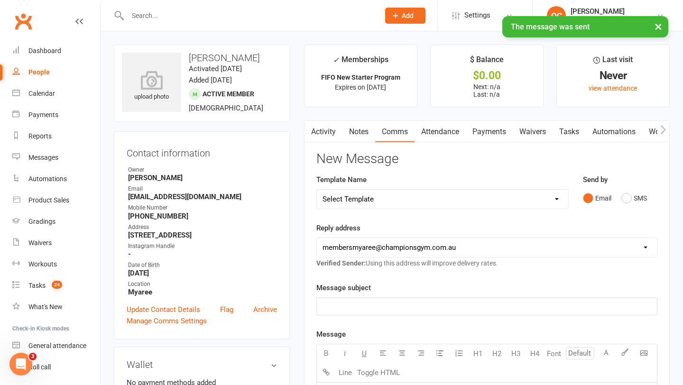
click at [530, 130] on link "Waivers" at bounding box center [532, 132] width 40 height 22
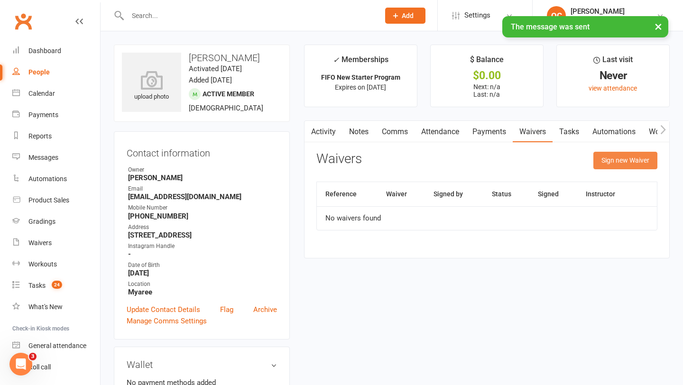
click at [597, 160] on button "Sign new Waiver" at bounding box center [625, 160] width 64 height 17
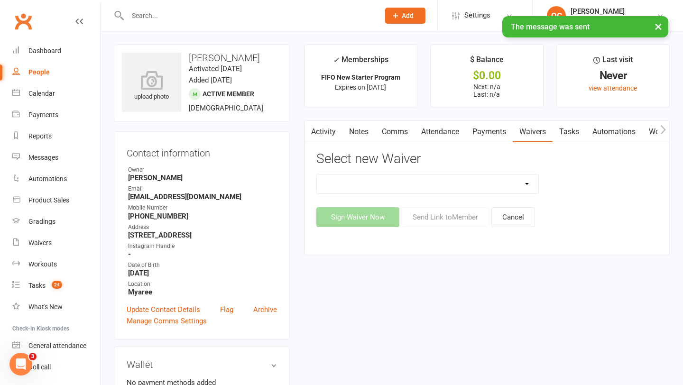
click at [491, 185] on select "90 Day Plan Casual Waiver (STAFF ONLY) CG Myaree Cancellation Form CG Myaree Ca…" at bounding box center [428, 183] width 222 height 19
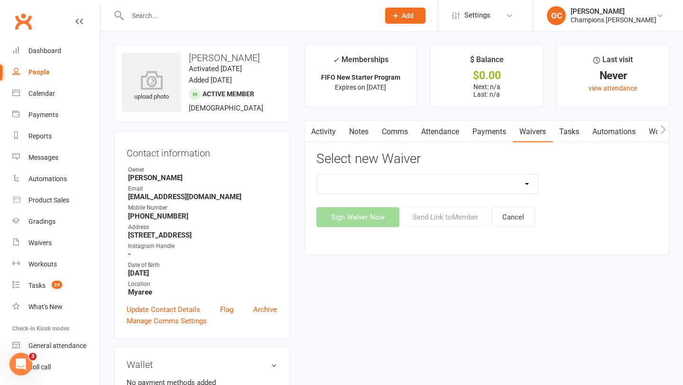
select select "9202"
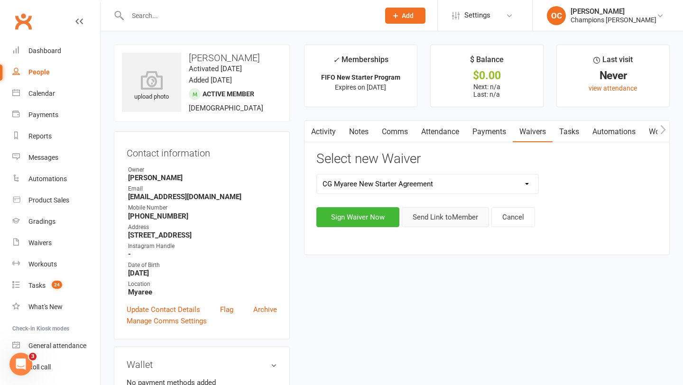
click at [444, 210] on button "Send Link to Member" at bounding box center [444, 217] width 87 height 20
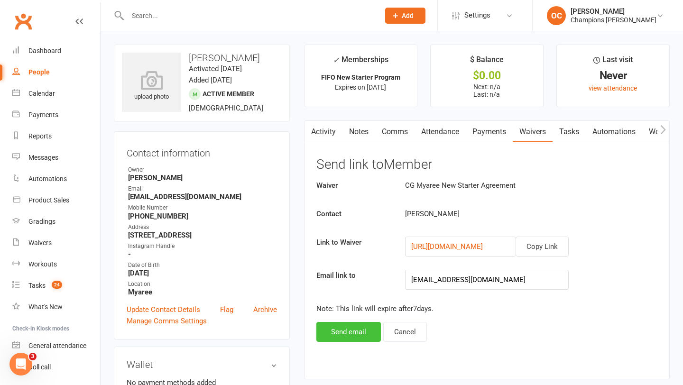
click at [332, 340] on button "Send email" at bounding box center [348, 332] width 64 height 20
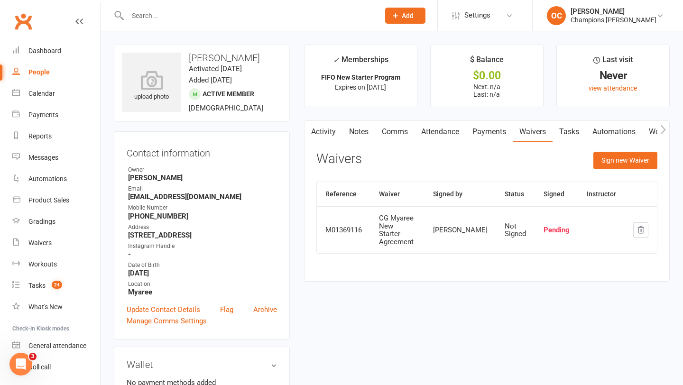
click at [175, 19] on input "text" at bounding box center [249, 15] width 248 height 13
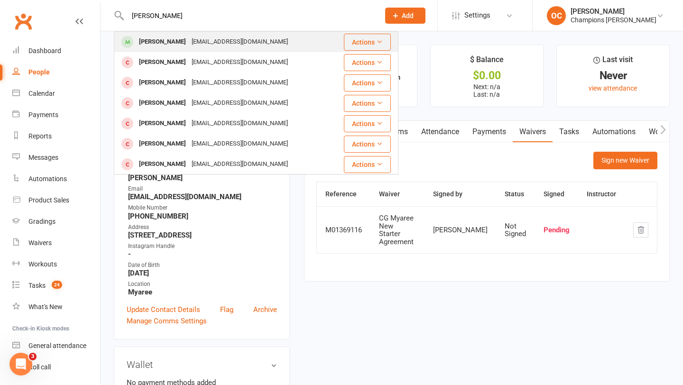
type input "josh harr"
click at [244, 45] on div "joshuathomas.c94@gmail.com" at bounding box center [240, 42] width 102 height 14
